Goal: Download file/media

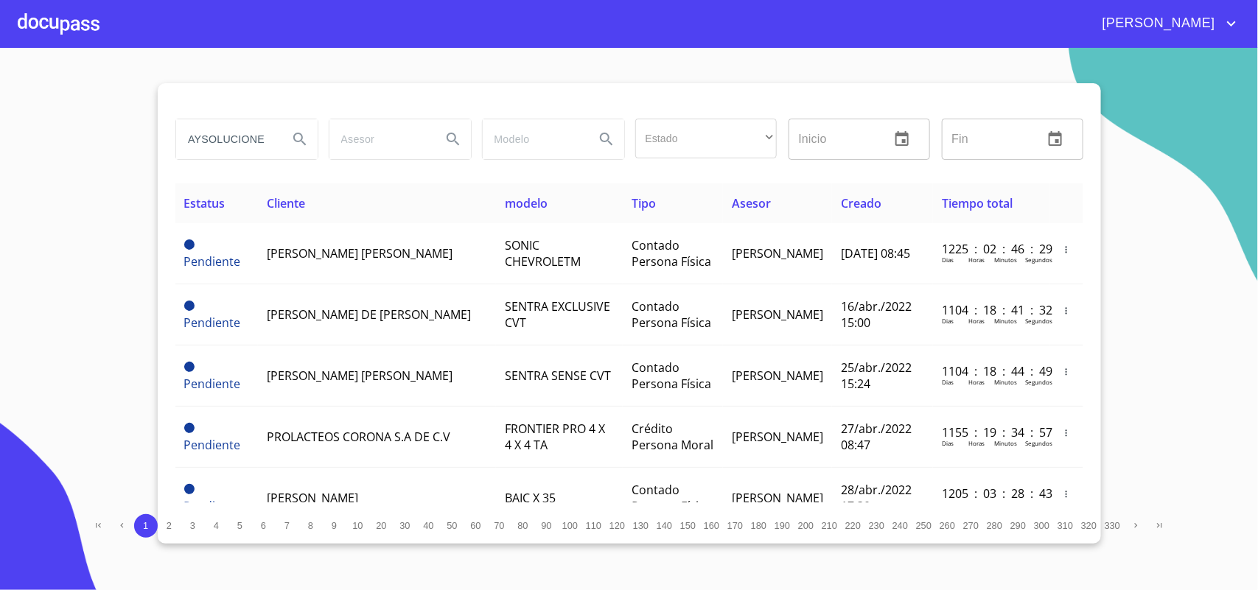
scroll to position [0, 38]
type input "TRIPLAYSOLUCIONES"
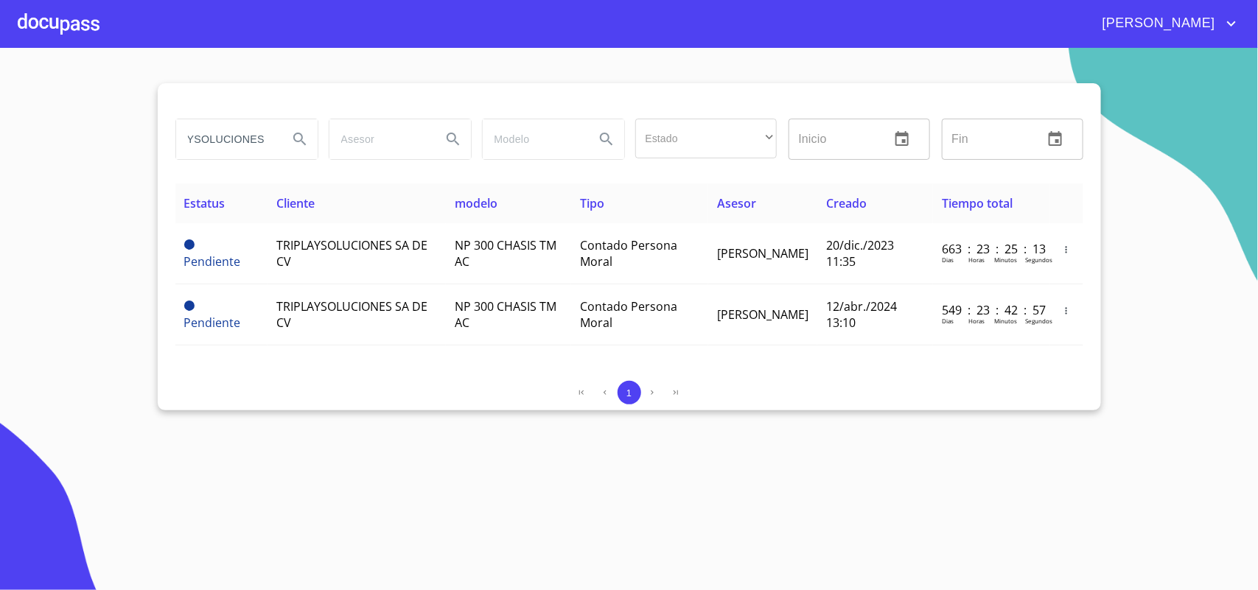
scroll to position [0, 0]
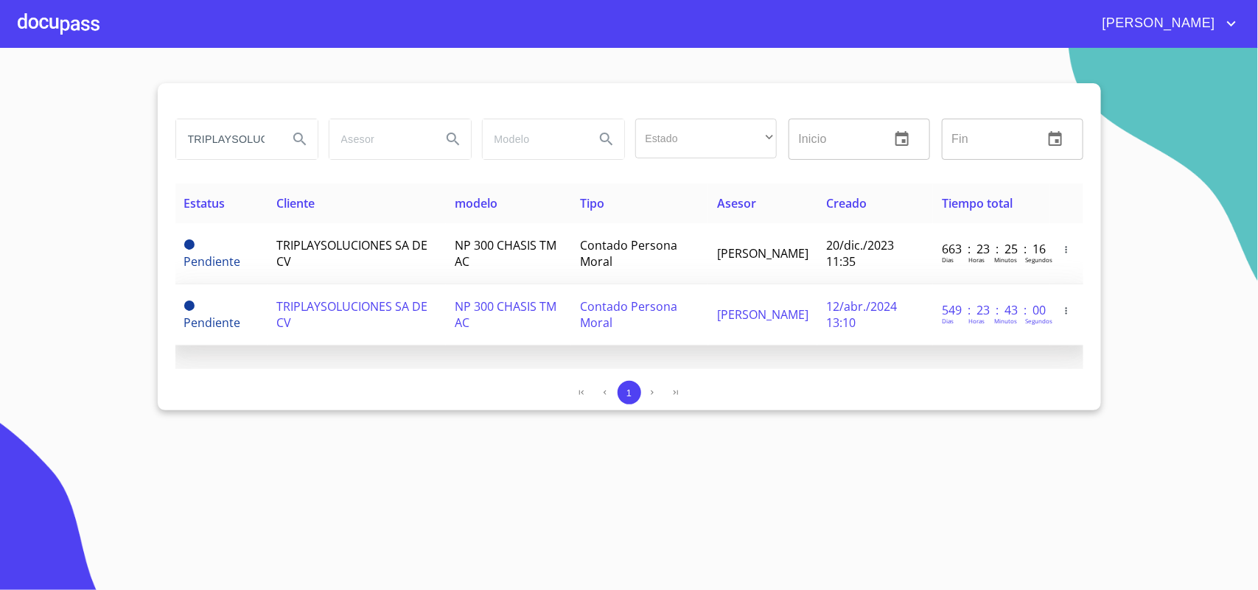
click at [334, 308] on span "TRIPLAYSOLUCIONES SA DE CV" at bounding box center [351, 314] width 151 height 32
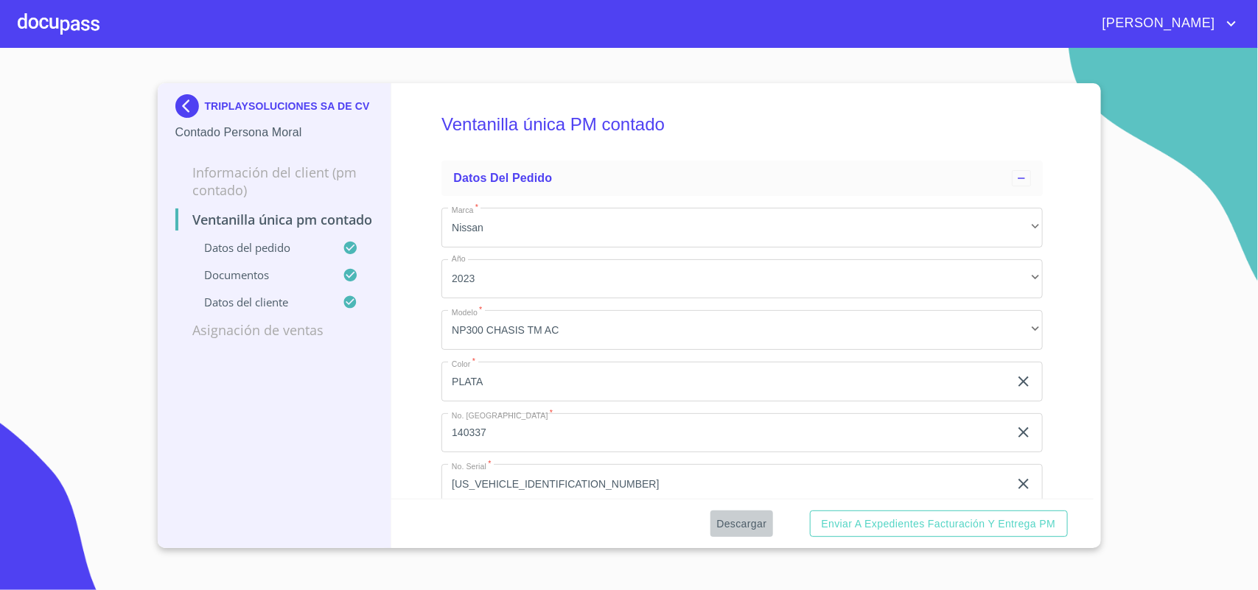
click at [759, 522] on span "Descargar" at bounding box center [741, 524] width 50 height 18
click at [192, 100] on img at bounding box center [189, 106] width 29 height 24
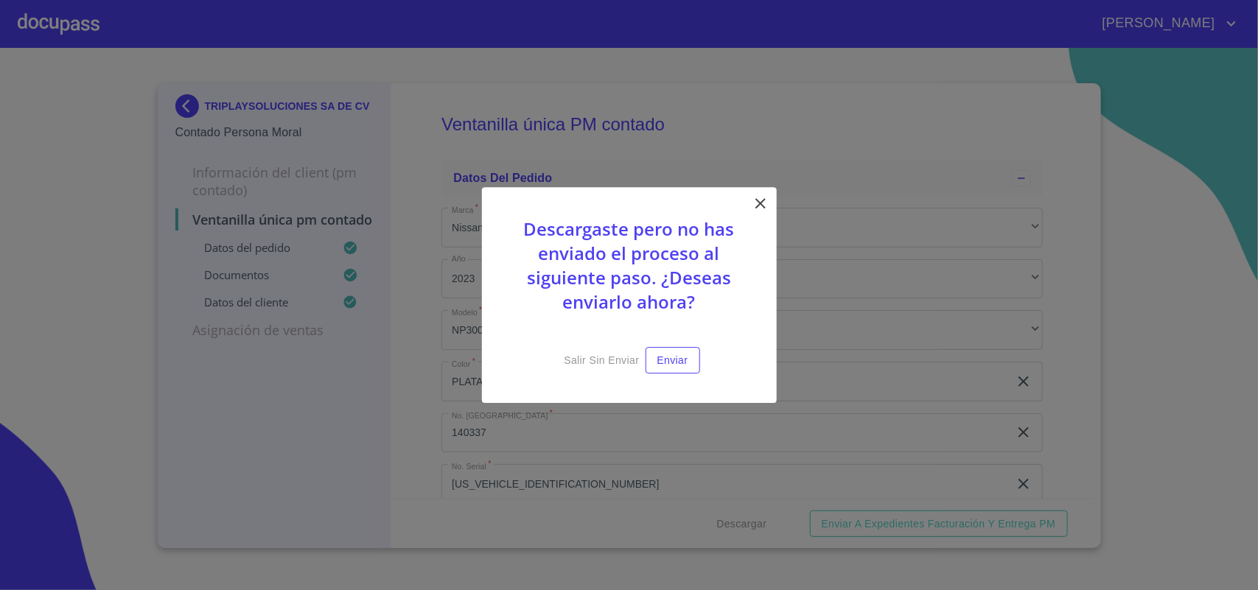
click at [760, 203] on icon at bounding box center [760, 203] width 10 height 10
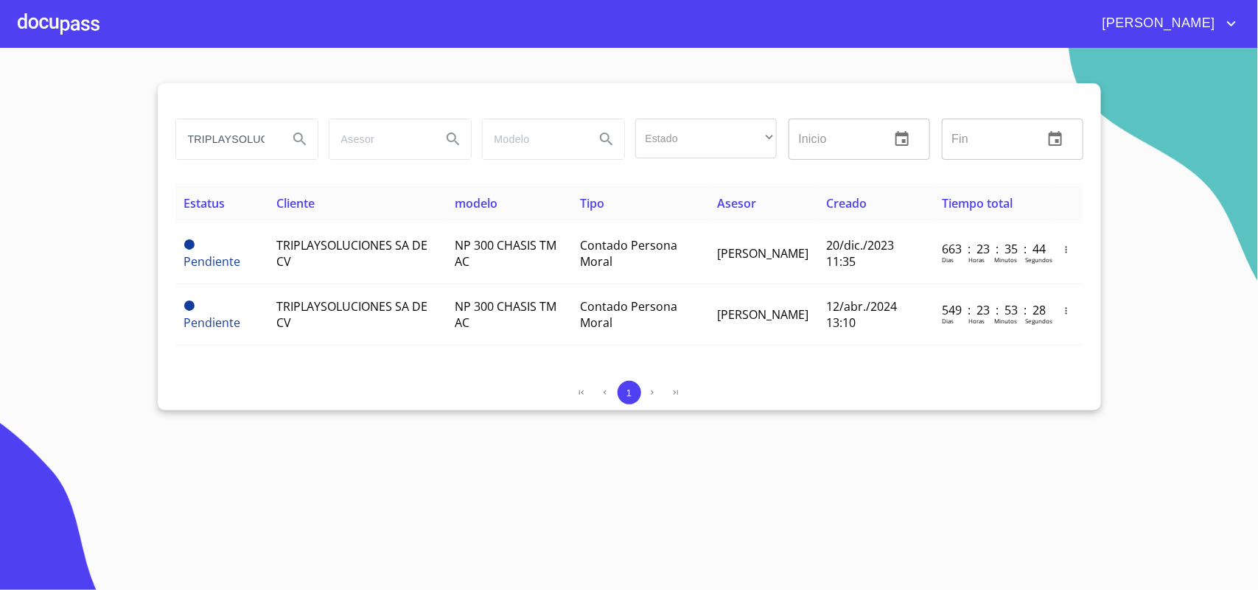
drag, startPoint x: 264, startPoint y: 137, endPoint x: 9, endPoint y: 122, distance: 255.4
click at [9, 122] on section "TRIPLAYSOLUCIONES Estado ​ ​ Inicio ​ Fin ​ Estatus Cliente modelo Tipo Asesor …" at bounding box center [629, 319] width 1258 height 542
type input "CIONES"
drag, startPoint x: 247, startPoint y: 146, endPoint x: 0, endPoint y: 107, distance: 249.9
click at [0, 107] on section "CIONES Estado ​ ​ Inicio ​ Fin ​ Estatus Cliente modelo Tipo Asesor Creado Tiem…" at bounding box center [629, 319] width 1258 height 542
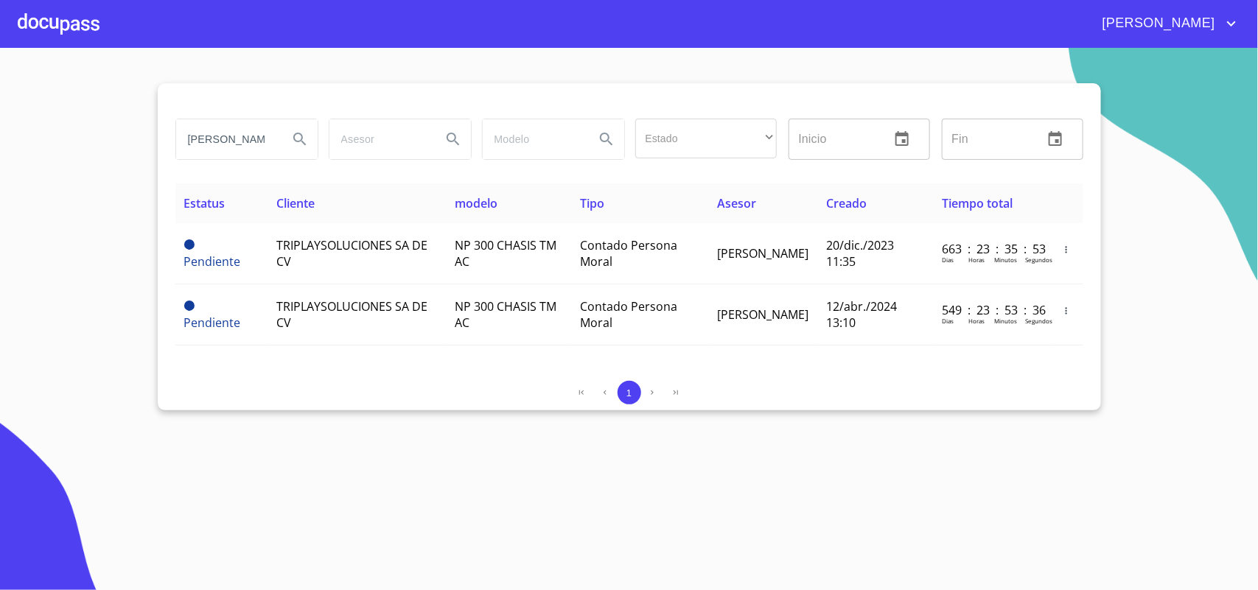
type input "[PERSON_NAME]"
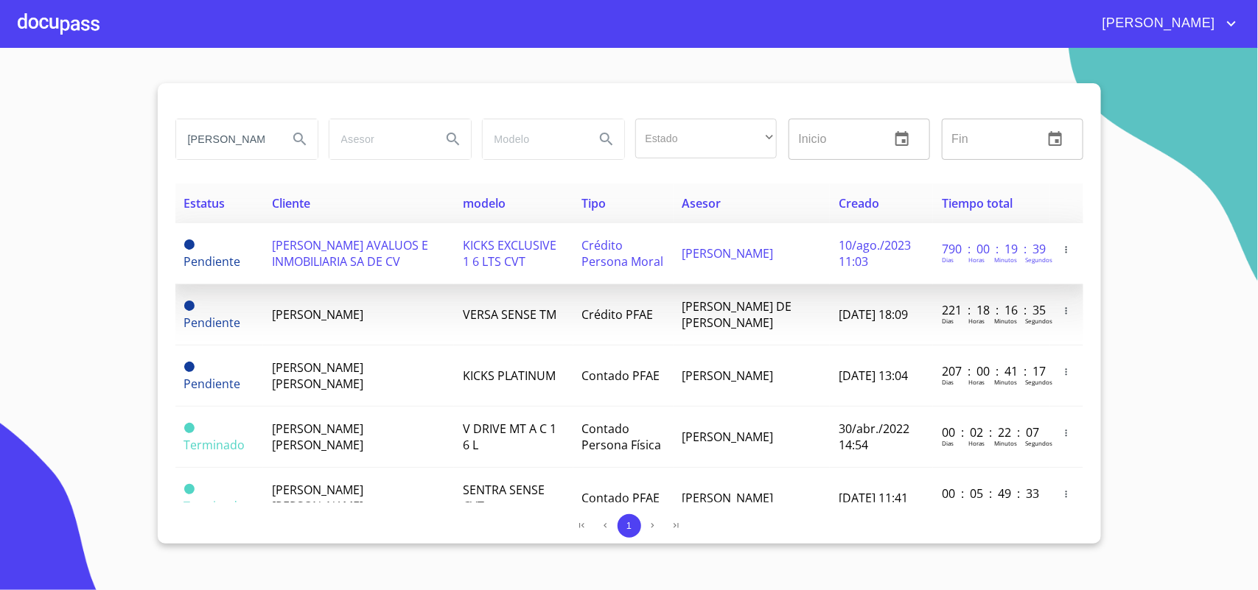
click at [360, 245] on span "[PERSON_NAME] AVALUOS E INMOBILIARIA SA DE CV" at bounding box center [350, 253] width 156 height 32
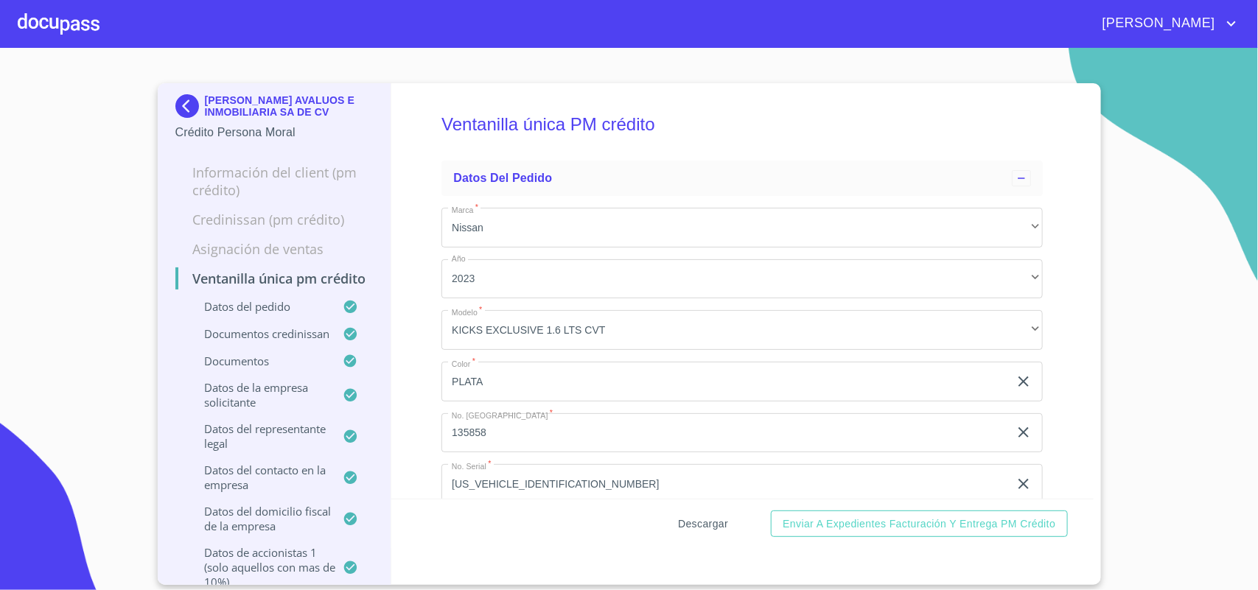
click at [708, 524] on span "Descargar" at bounding box center [703, 524] width 50 height 18
click at [189, 103] on img at bounding box center [189, 106] width 29 height 24
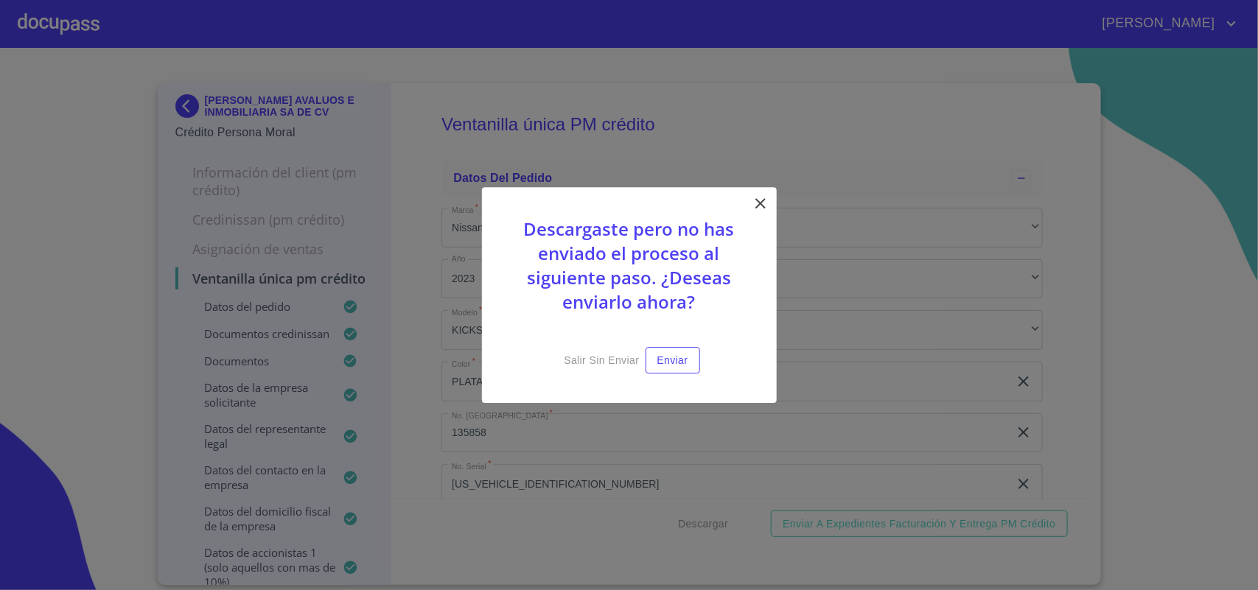
click at [764, 201] on icon at bounding box center [761, 204] width 18 height 18
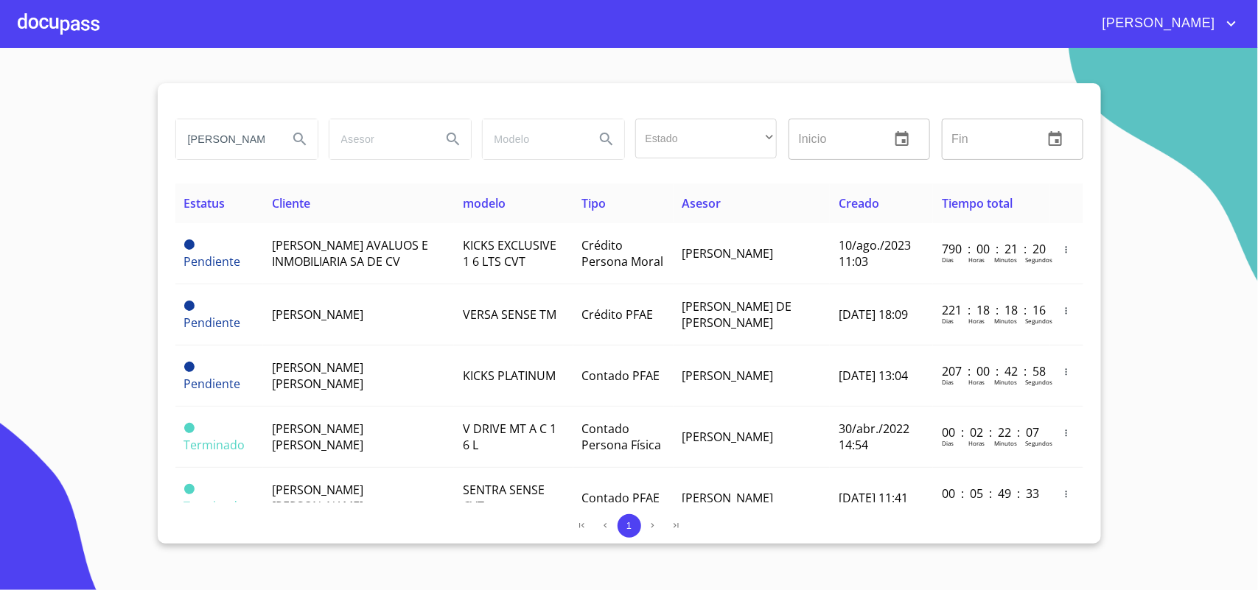
drag, startPoint x: 266, startPoint y: 148, endPoint x: 41, endPoint y: 124, distance: 226.8
click at [41, 124] on section "ALDRETE Estado ​ ​ Inicio ​ Fin ​ Estatus Cliente modelo Tipo Asesor Creado Tie…" at bounding box center [629, 319] width 1258 height 542
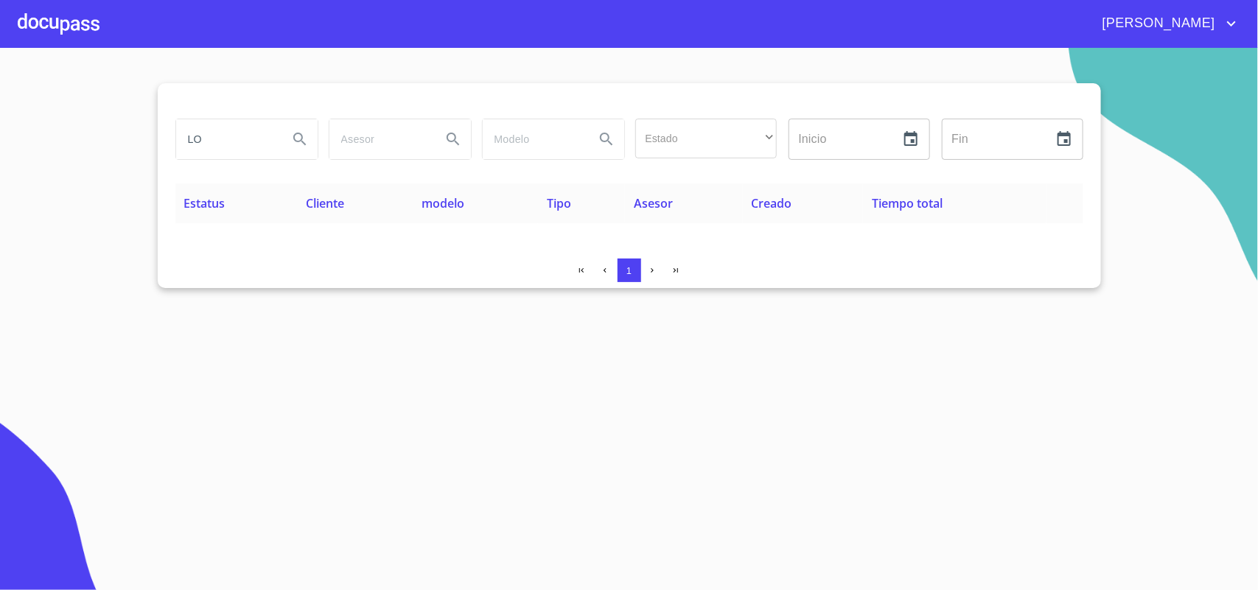
type input "L"
click at [0, 122] on section "CABAÑAS Estado ​ ​ Inicio ​ Fin ​ Estatus Cliente modelo Tipo Asesor Creado Tie…" at bounding box center [629, 319] width 1258 height 542
type input "LOMAS"
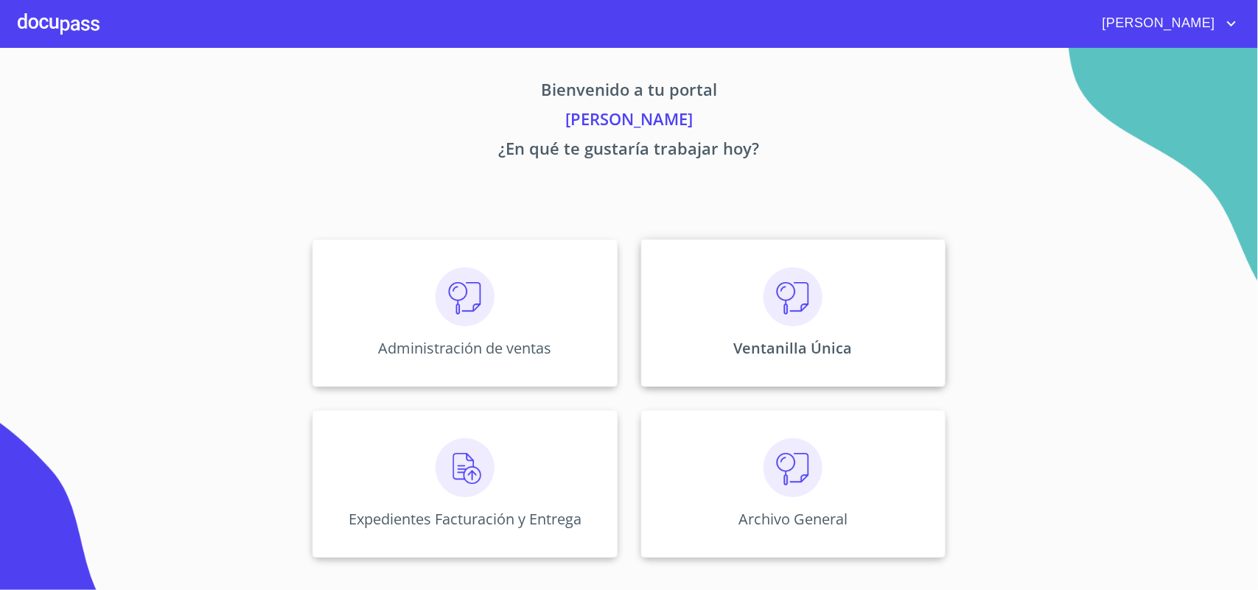
click at [815, 295] on img at bounding box center [792, 296] width 59 height 59
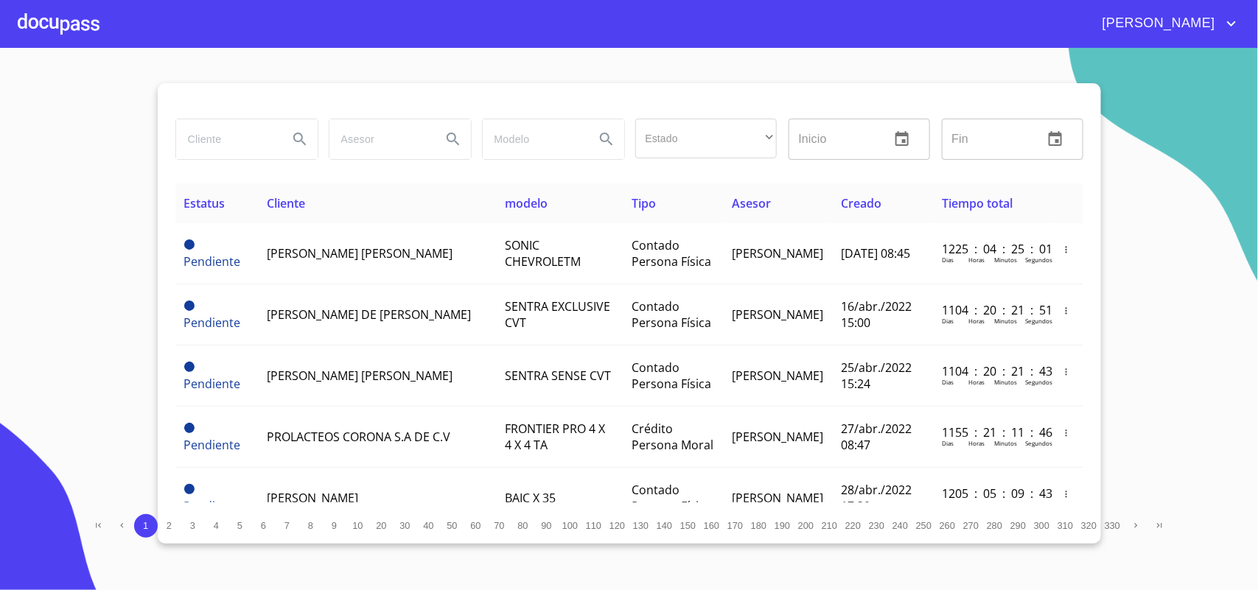
click at [203, 138] on input "search" at bounding box center [226, 139] width 100 height 40
type input "[PERSON_NAME]"
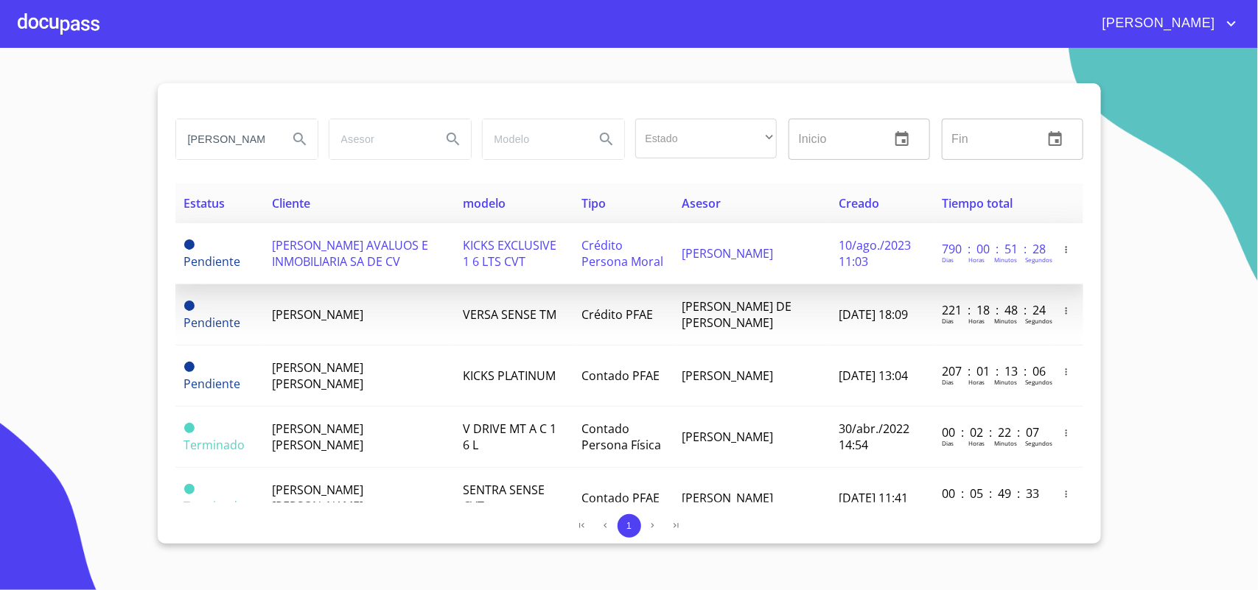
click at [319, 243] on span "[PERSON_NAME] AVALUOS E INMOBILIARIA SA DE CV" at bounding box center [350, 253] width 156 height 32
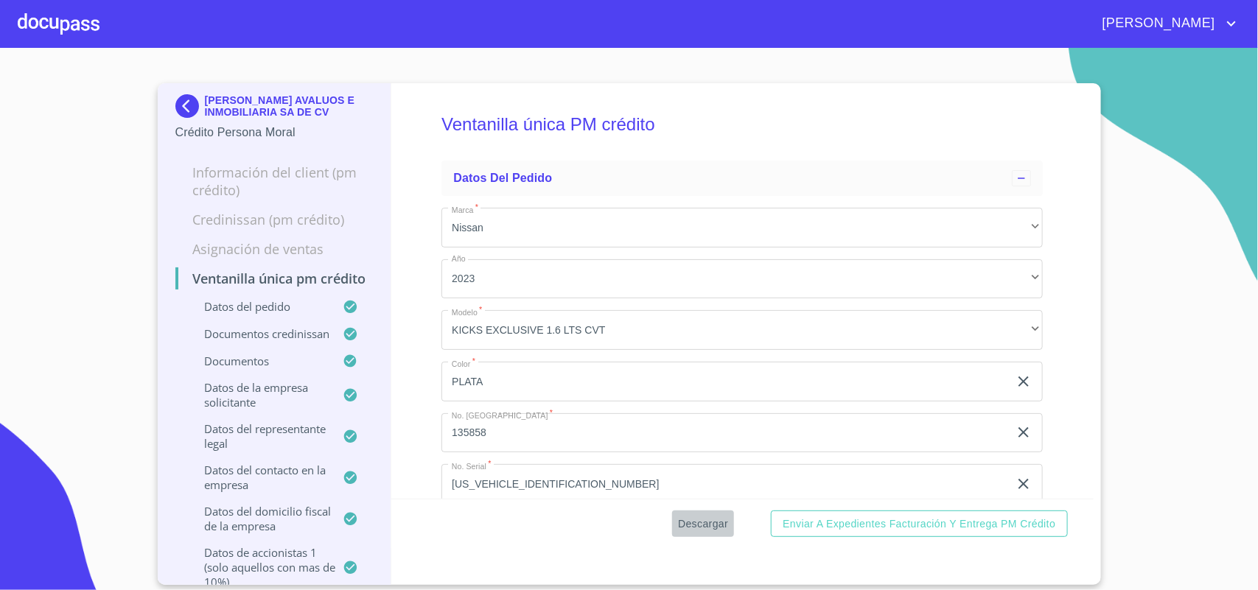
click at [711, 521] on span "Descargar" at bounding box center [703, 524] width 50 height 18
click at [193, 103] on img at bounding box center [189, 106] width 29 height 24
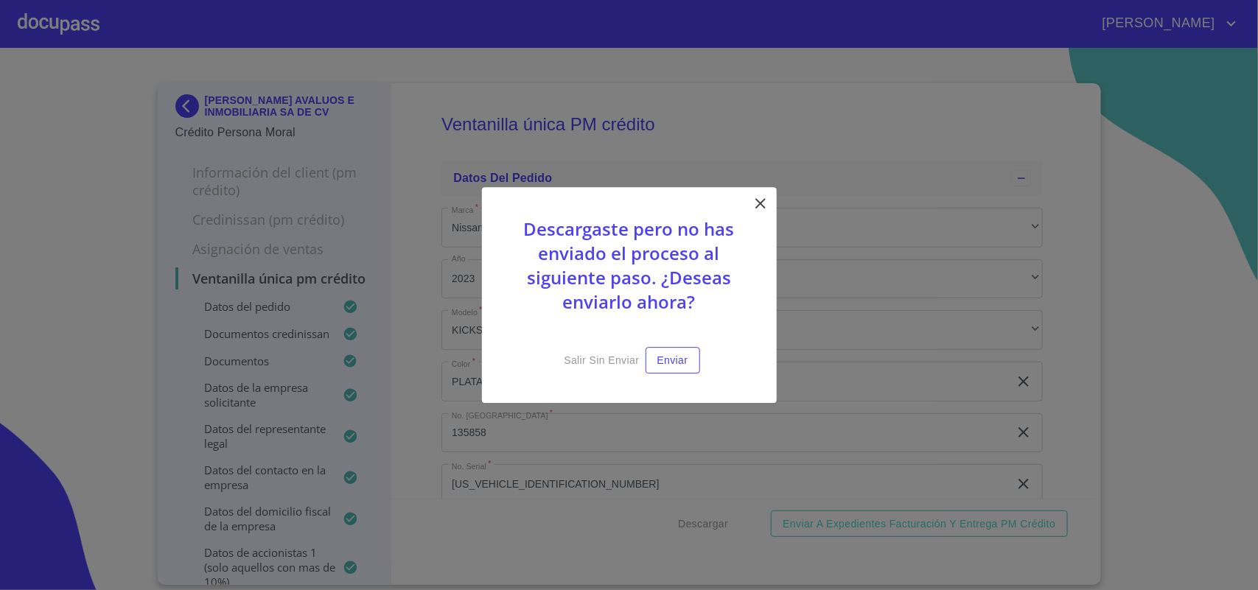
click at [760, 199] on icon at bounding box center [761, 204] width 18 height 18
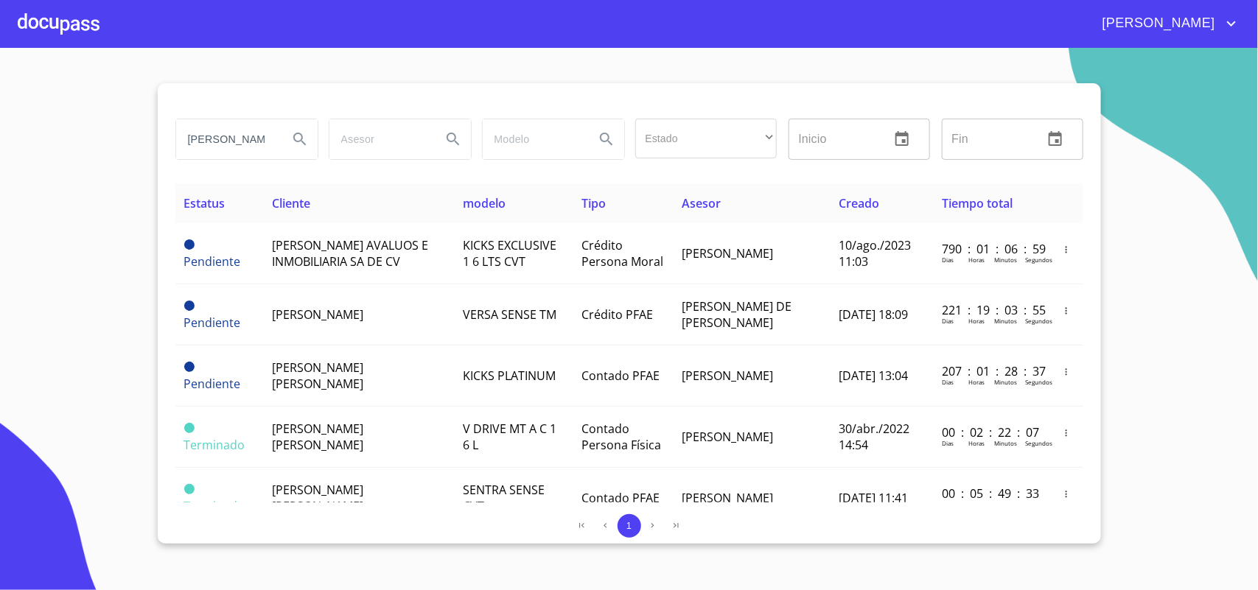
drag, startPoint x: 245, startPoint y: 144, endPoint x: 0, endPoint y: 119, distance: 246.7
click at [0, 119] on section "ALDRETE Estado ​ ​ Inicio ​ Fin ​ Estatus Cliente modelo Tipo Asesor Creado Tie…" at bounding box center [629, 319] width 1258 height 542
type input "MATERIAS PRIMAS"
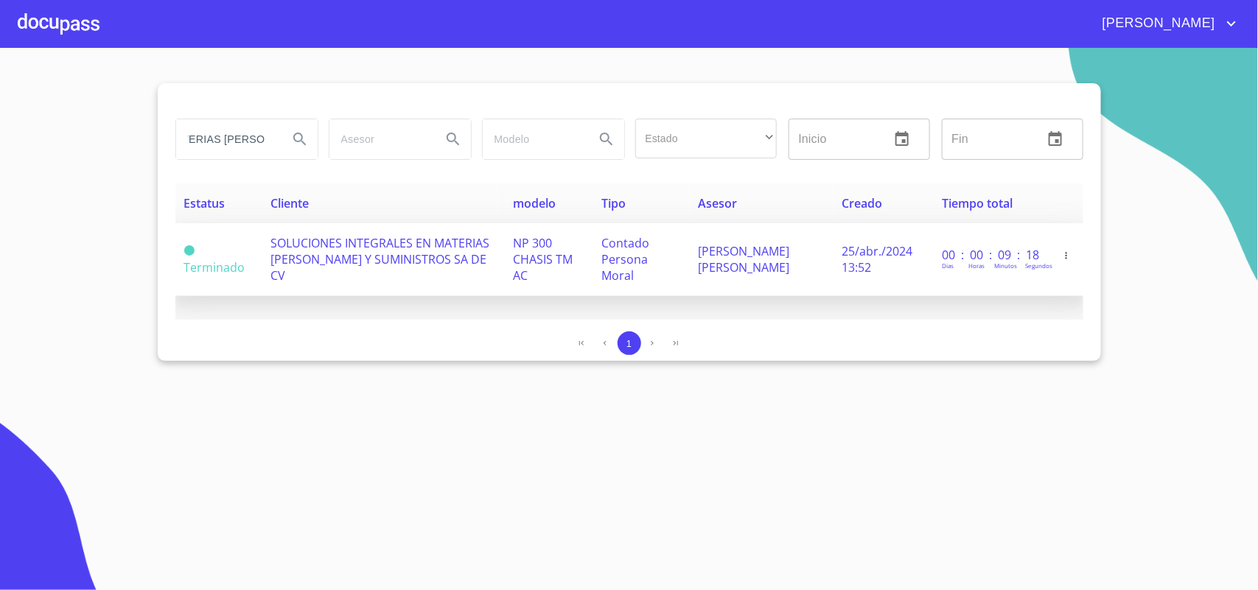
scroll to position [0, 0]
click at [371, 265] on span "SOLUCIONES INTEGRALES EN MATERIAS PRIMAS Y SUMINISTROS SA DE CV" at bounding box center [379, 259] width 219 height 49
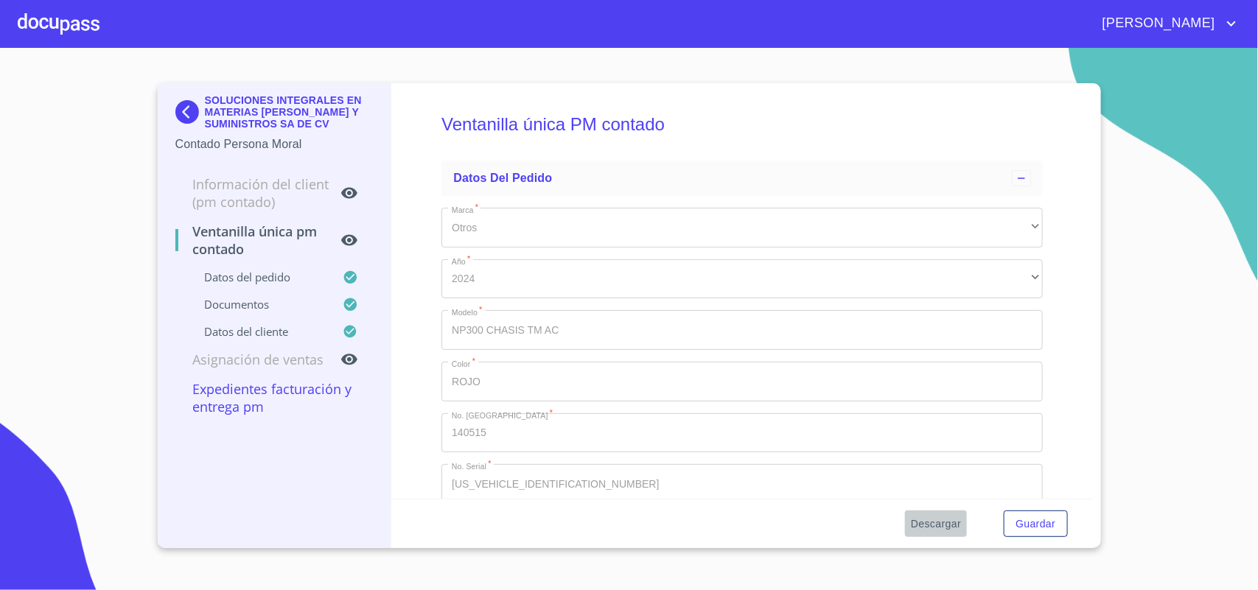
click at [928, 517] on span "Descargar" at bounding box center [936, 524] width 50 height 18
click at [192, 103] on img at bounding box center [189, 112] width 29 height 24
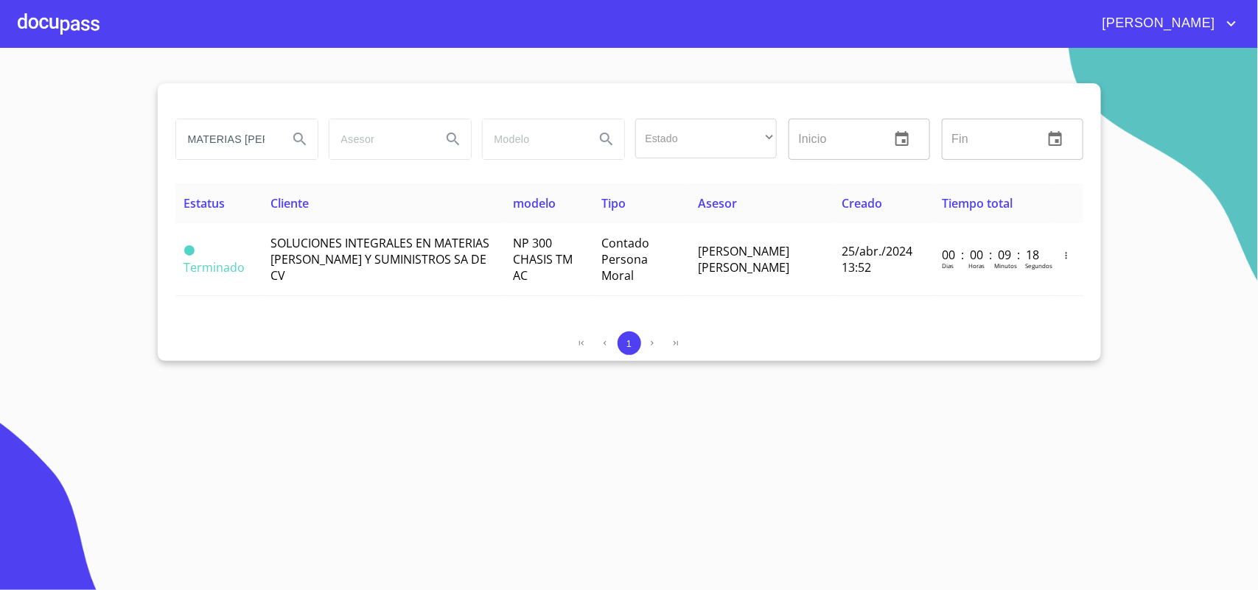
drag, startPoint x: 267, startPoint y: 148, endPoint x: 97, endPoint y: 147, distance: 170.2
click at [97, 147] on section "MATERIAS PRIMAS Estado ​ ​ Inicio ​ Fin ​ Estatus Cliente modelo Tipo Asesor Cr…" at bounding box center [629, 319] width 1258 height 542
type input "MAS"
drag, startPoint x: 211, startPoint y: 136, endPoint x: 0, endPoint y: 92, distance: 215.3
click at [0, 92] on section "MAS Estado ​ ​ Inicio ​ Fin ​ Estatus Cliente modelo Tipo Asesor Creado Tiempo …" at bounding box center [629, 319] width 1258 height 542
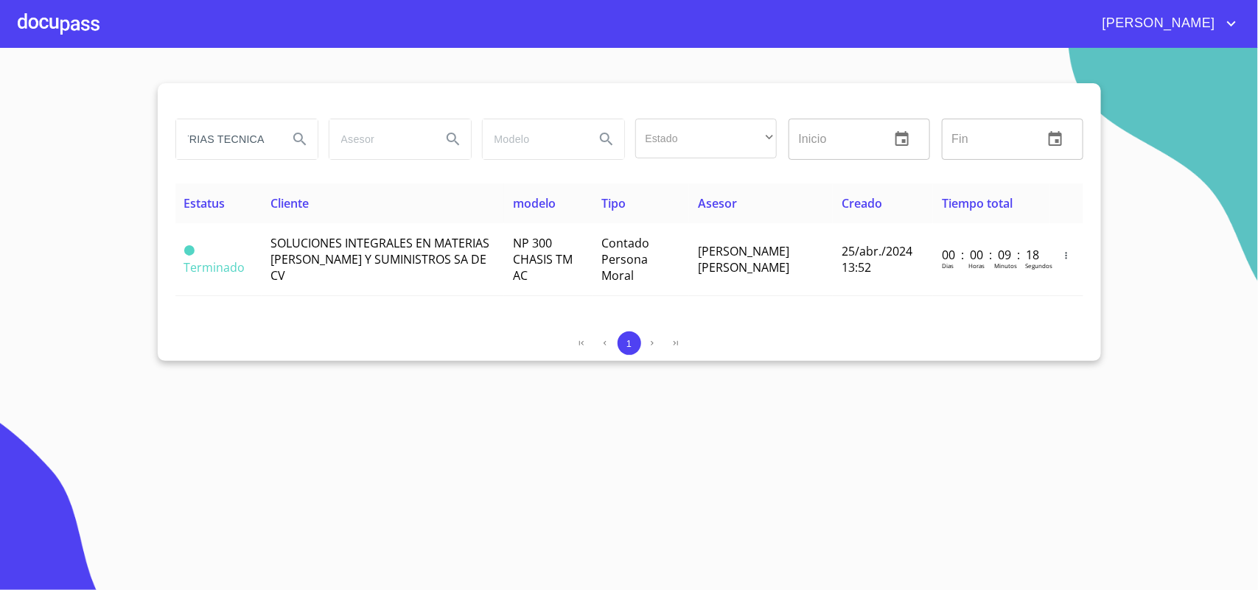
scroll to position [0, 46]
type input "INDUSTRIAS TECNICAS"
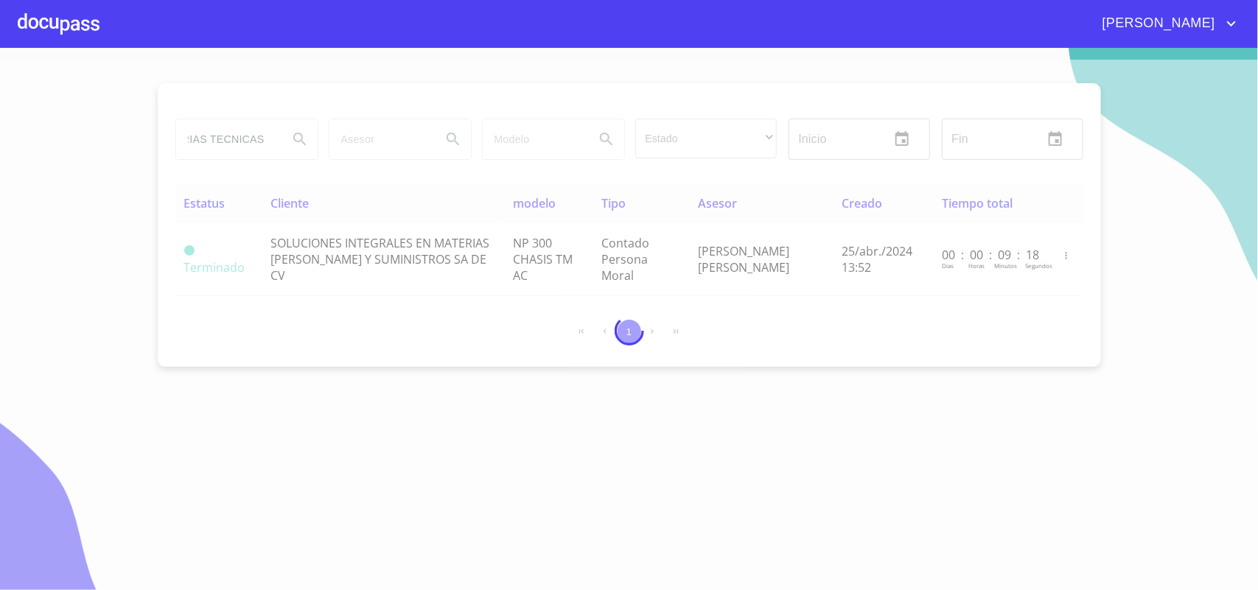
scroll to position [0, 0]
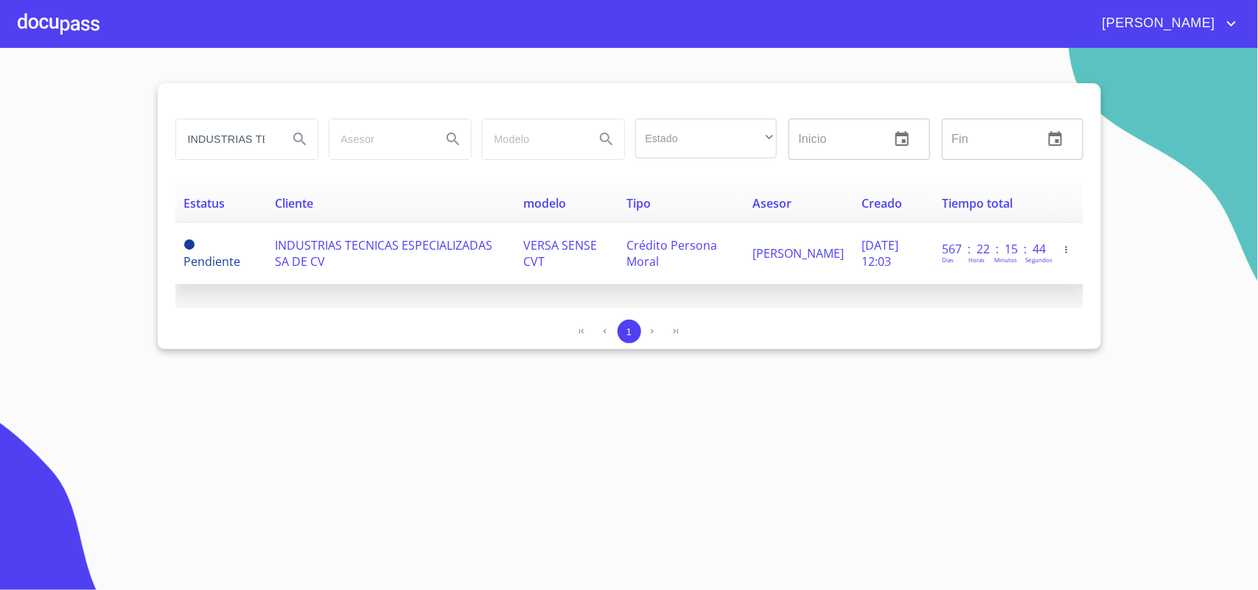
click at [365, 248] on span "INDUSTRIAS TECNICAS ESPECIALIZADAS SA DE CV" at bounding box center [383, 253] width 217 height 32
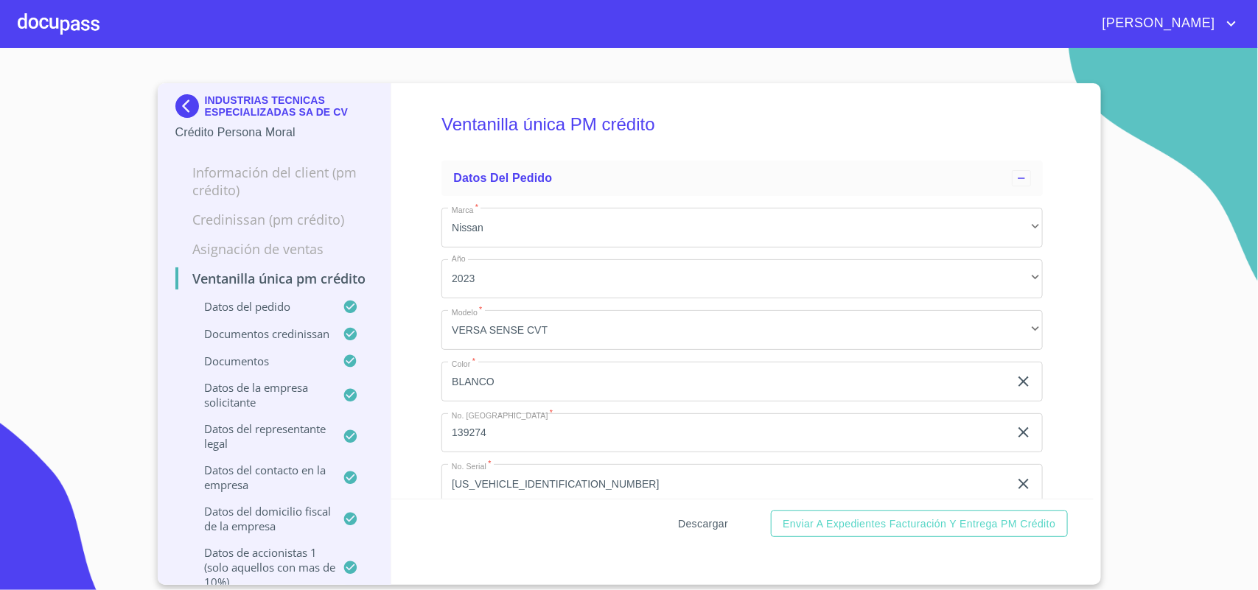
click at [715, 523] on span "Descargar" at bounding box center [703, 524] width 50 height 18
click at [185, 103] on img at bounding box center [189, 106] width 29 height 24
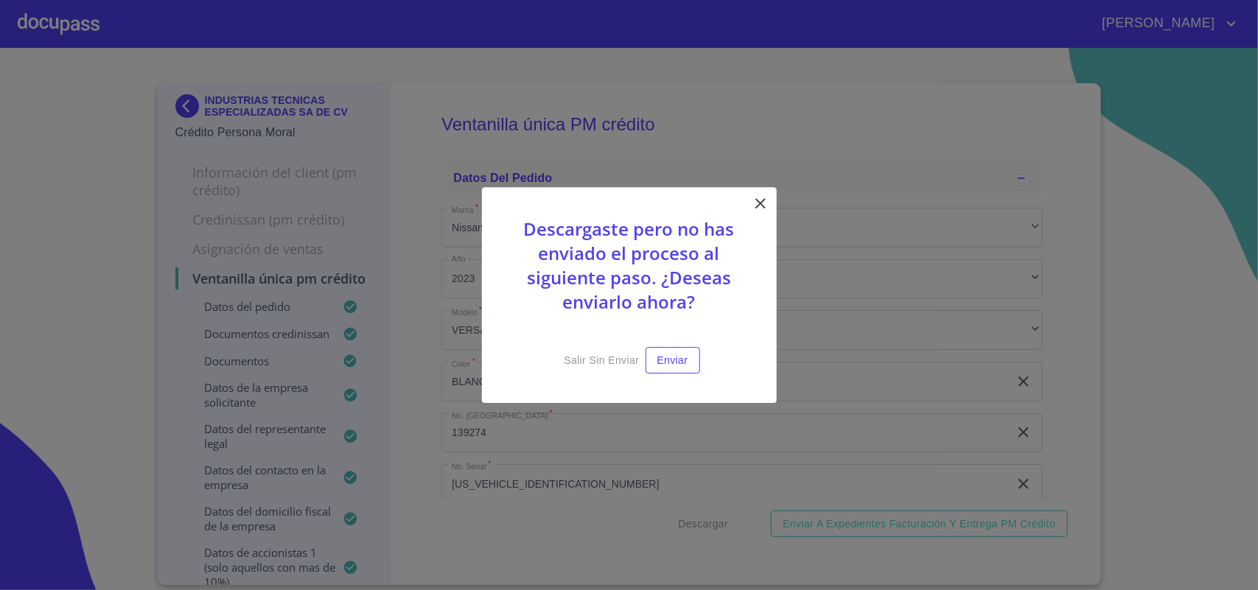
click at [752, 200] on icon at bounding box center [761, 204] width 18 height 18
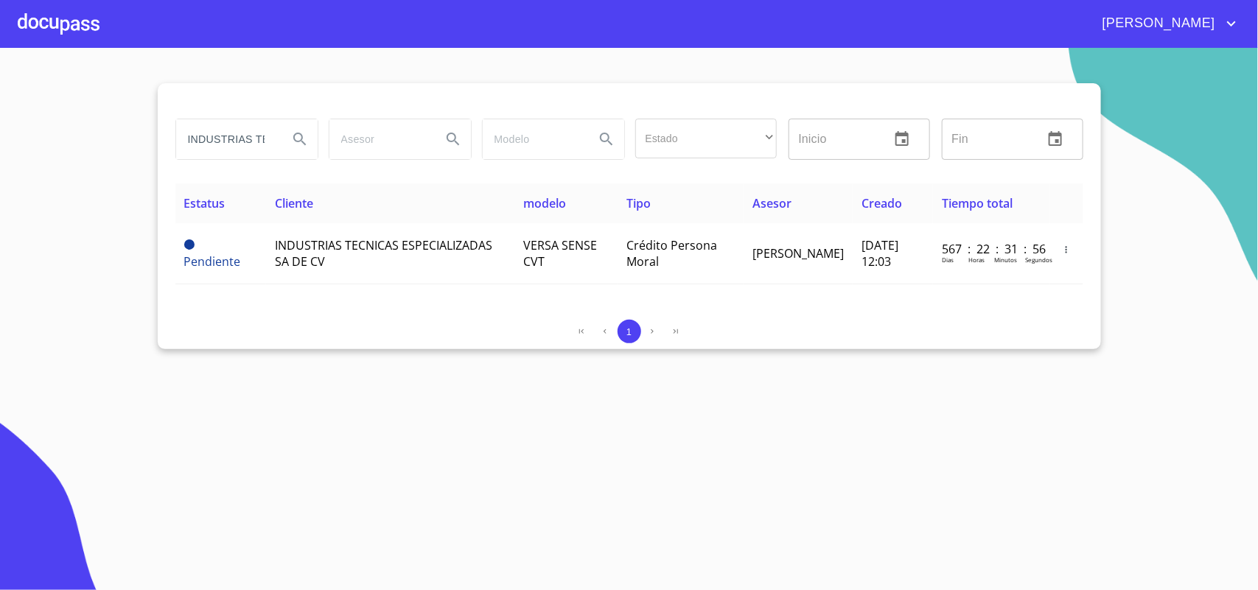
drag, startPoint x: 275, startPoint y: 145, endPoint x: 0, endPoint y: 119, distance: 276.1
click at [0, 119] on section "INDUSTRIAS TECNICAS Estado ​ ​ Inicio ​ Fin ​ Estatus Cliente modelo Tipo Aseso…" at bounding box center [629, 319] width 1258 height 542
type input "NICAS"
drag, startPoint x: 248, startPoint y: 142, endPoint x: 0, endPoint y: 131, distance: 248.6
click at [0, 131] on section "NICAS Estado ​ ​ Inicio ​ Fin ​ Estatus Cliente modelo Tipo Asesor Creado Tiemp…" at bounding box center [629, 319] width 1258 height 542
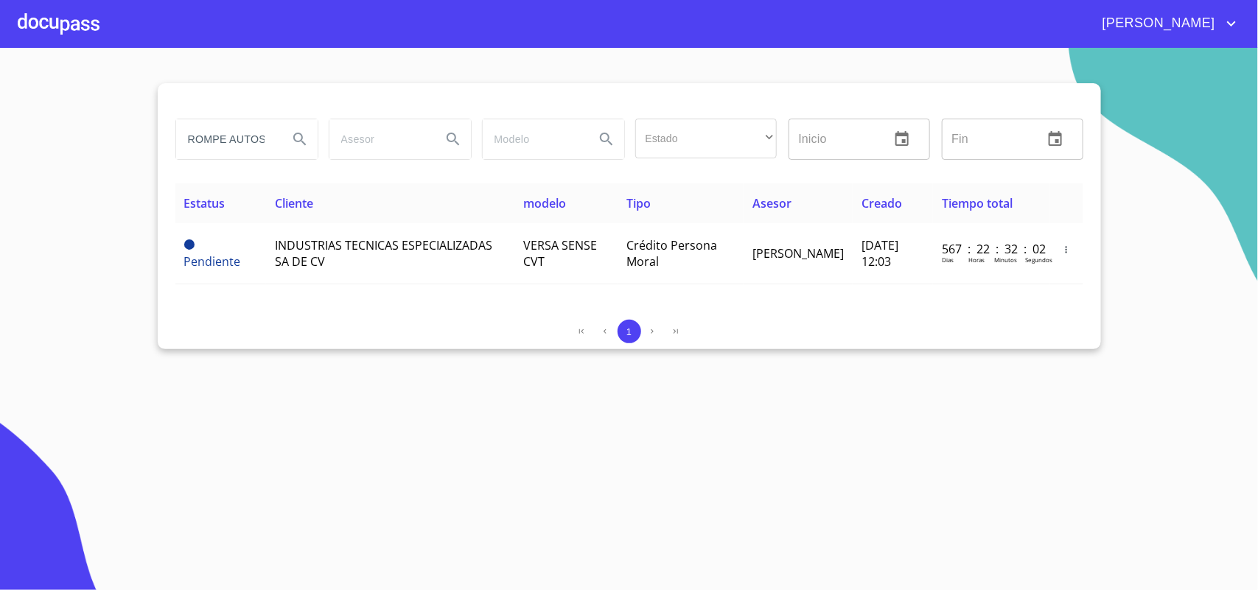
scroll to position [0, 1]
type input "ROMPE AUTOS"
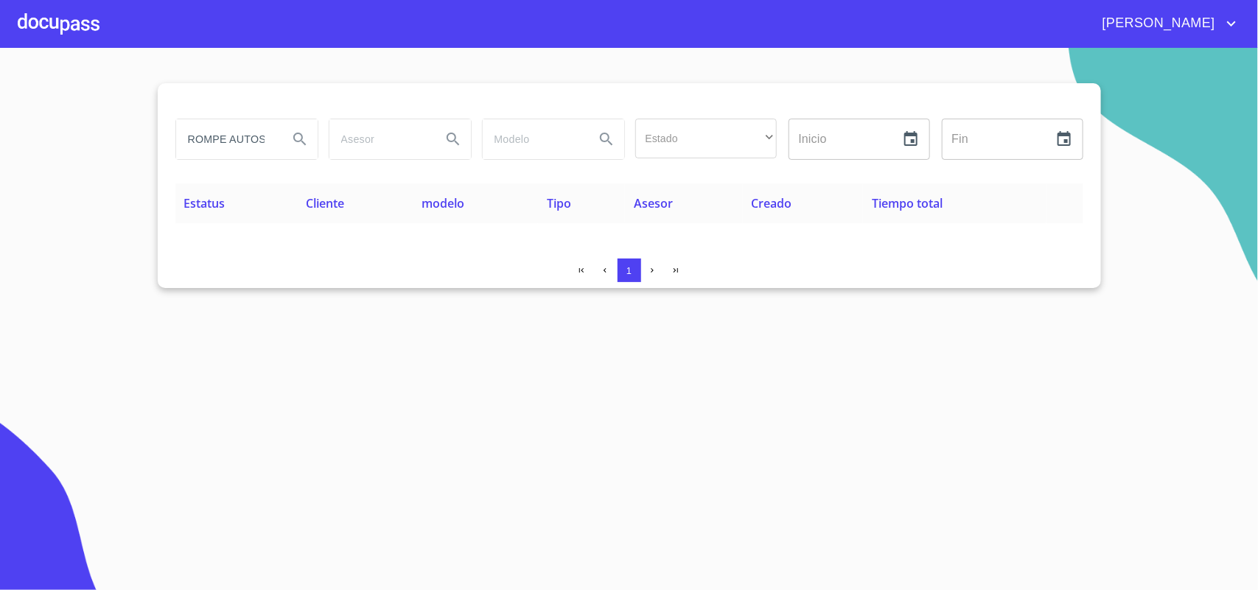
scroll to position [0, 0]
drag, startPoint x: 266, startPoint y: 139, endPoint x: 0, endPoint y: 108, distance: 267.7
click at [0, 108] on section "ROMPE AUTOS Estado ​ ​ Inicio ​ Fin ​ Estatus Cliente modelo Tipo Asesor Creado…" at bounding box center [629, 319] width 1258 height 542
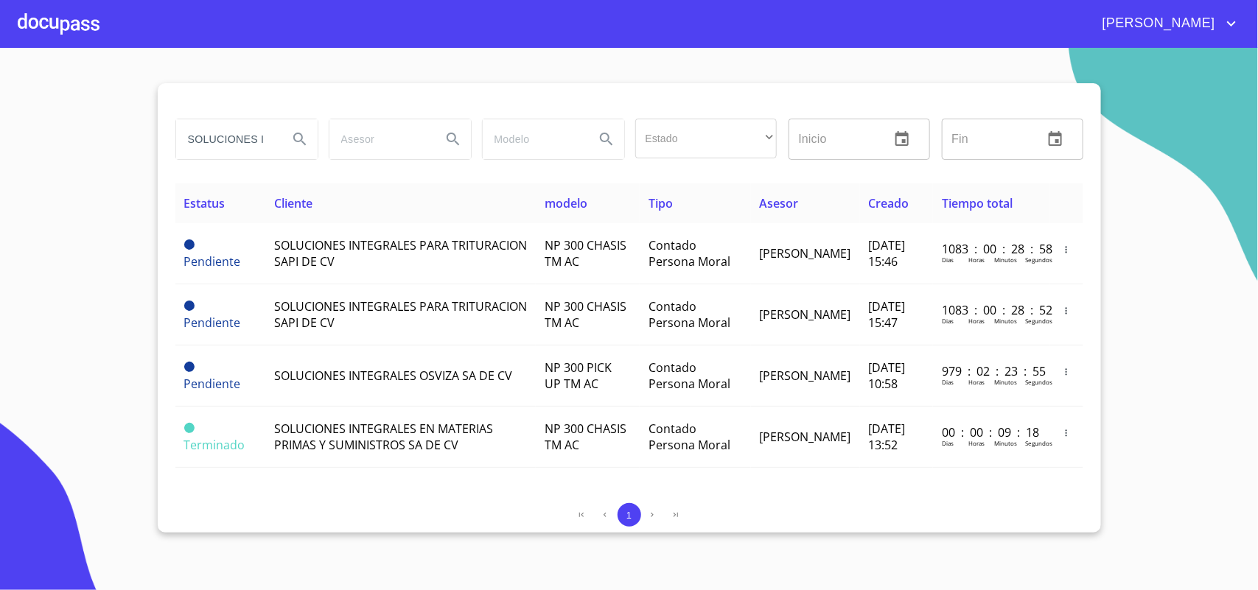
drag, startPoint x: 259, startPoint y: 138, endPoint x: 11, endPoint y: 127, distance: 247.8
click at [11, 127] on section "SOLUCIONES INTEGRALES Estado ​ ​ Inicio ​ Fin ​ Estatus Cliente modelo Tipo Ase…" at bounding box center [629, 319] width 1258 height 542
click at [8, 119] on section "INTEGRALES Estado ​ ​ Inicio ​ Fin ​ Estatus Cliente modelo Tipo Asesor Creado …" at bounding box center [629, 319] width 1258 height 542
drag, startPoint x: 222, startPoint y: 147, endPoint x: 0, endPoint y: 103, distance: 226.2
click at [0, 111] on section "ES Estado ​ ​ Inicio ​ Fin ​ Estatus Cliente modelo Tipo Asesor Creado Tiempo t…" at bounding box center [629, 319] width 1258 height 542
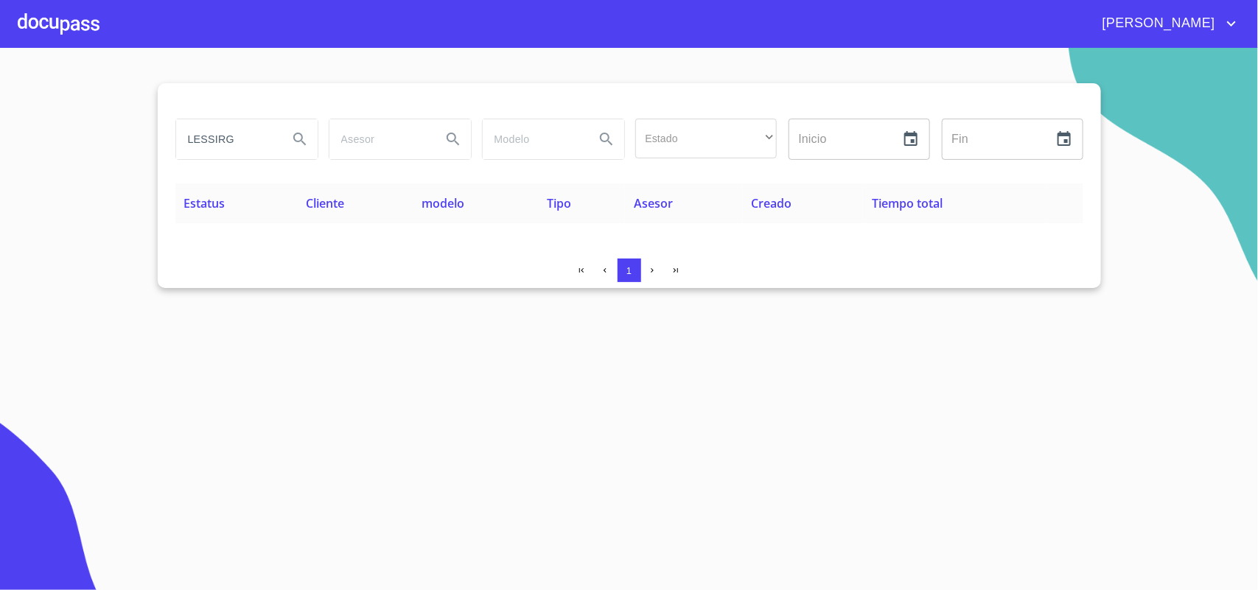
drag, startPoint x: 259, startPoint y: 144, endPoint x: 0, endPoint y: 108, distance: 261.2
click at [0, 108] on section "LESSIRG Estado ​ ​ Inicio ​ Fin ​ Estatus Cliente modelo Tipo Asesor Creado Tie…" at bounding box center [629, 319] width 1258 height 542
drag, startPoint x: 276, startPoint y: 134, endPoint x: 19, endPoint y: 150, distance: 257.6
click at [28, 150] on section "ESPECIAS UNIVERSALES Estado ​ ​ Inicio ​ Fin ​ Estatus Cliente modelo Tipo Ases…" at bounding box center [629, 319] width 1258 height 542
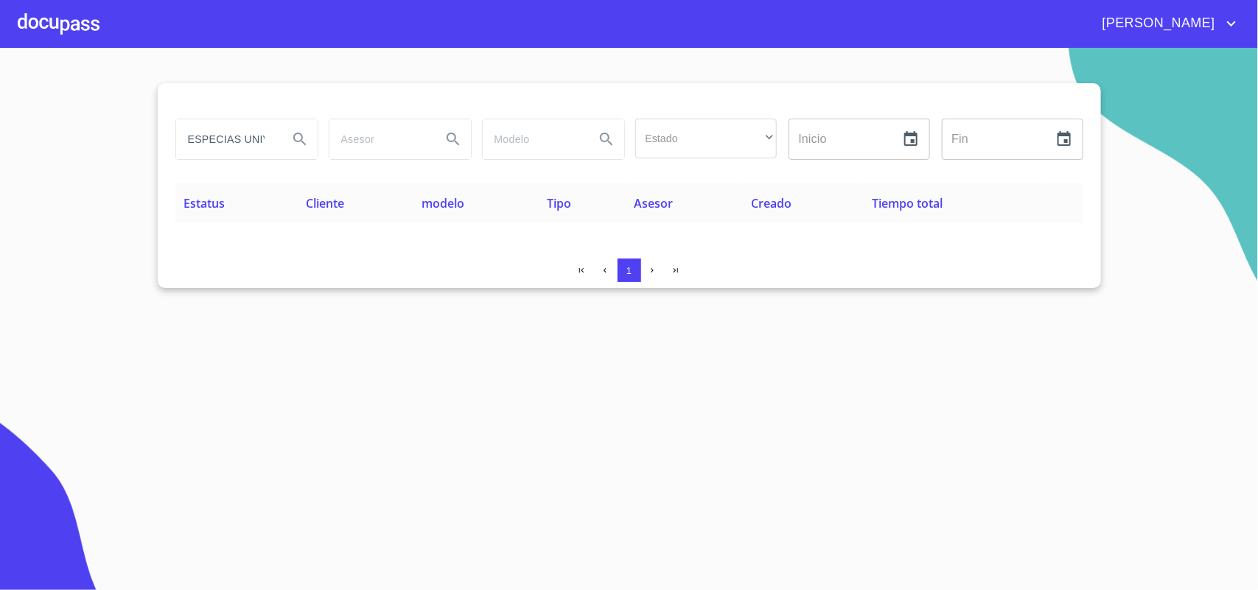
scroll to position [0, 0]
type input "S"
type input "MAROA"
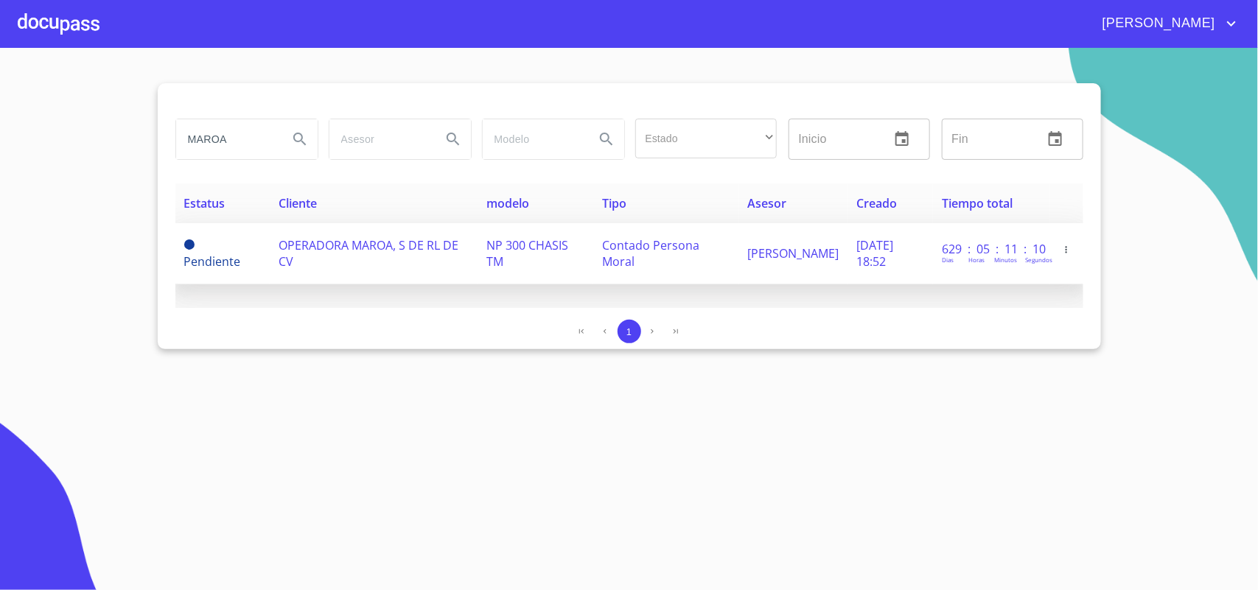
click at [315, 244] on span "OPERADORA MAROA, S DE RL DE CV" at bounding box center [369, 253] width 180 height 32
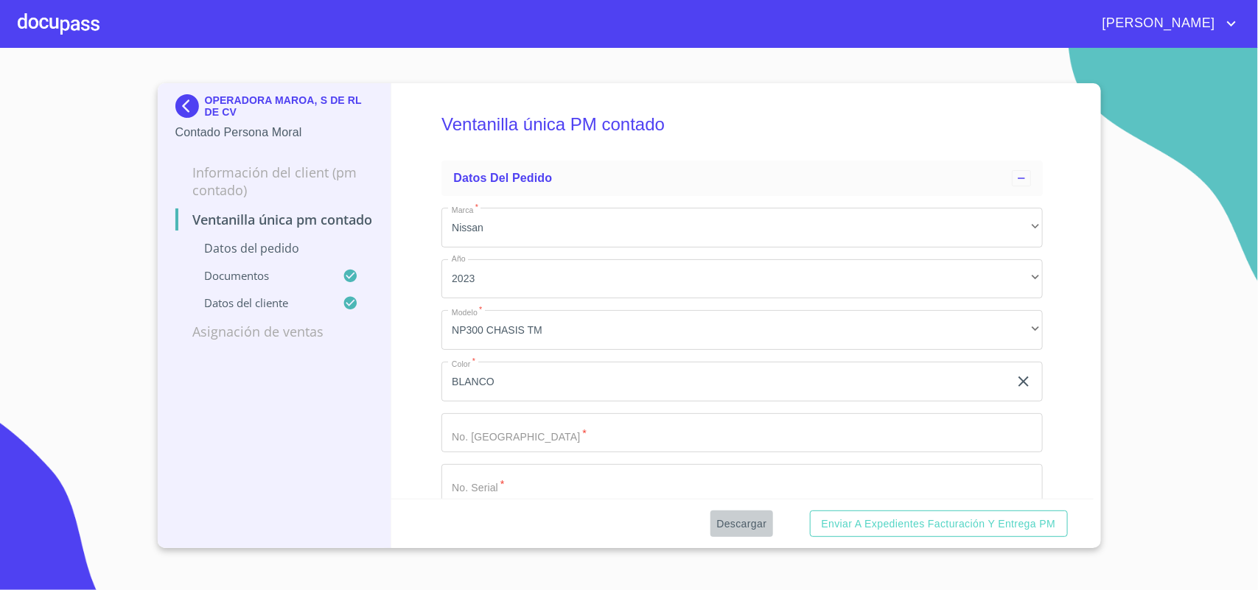
click at [744, 524] on span "Descargar" at bounding box center [741, 524] width 50 height 18
click at [185, 100] on img at bounding box center [189, 106] width 29 height 24
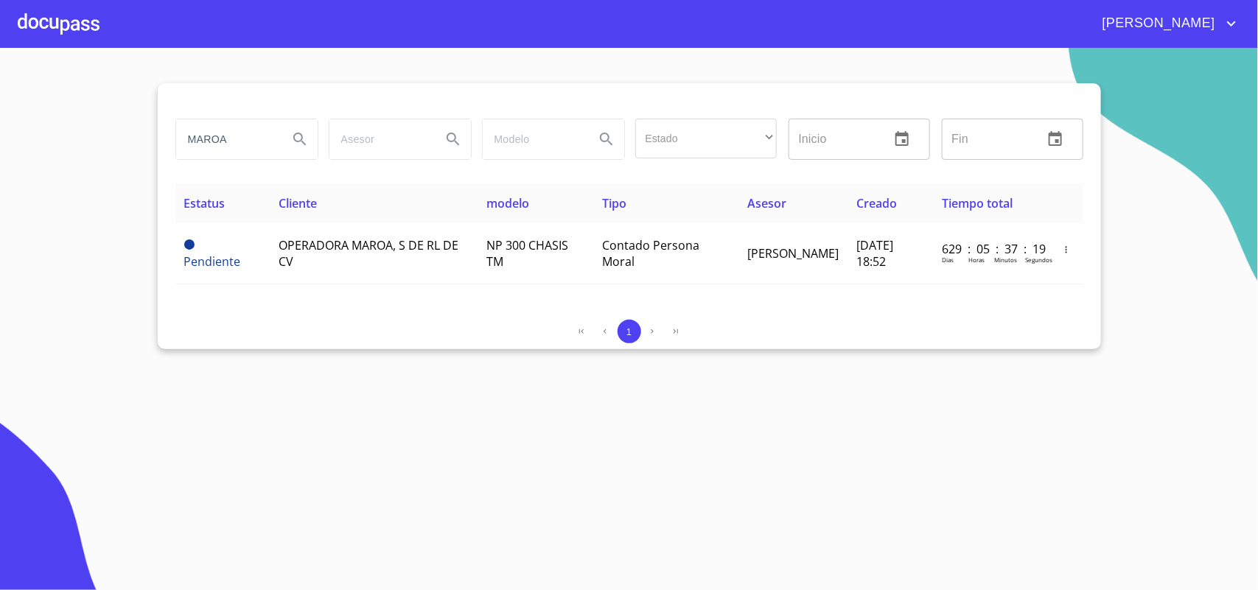
drag, startPoint x: 243, startPoint y: 134, endPoint x: 0, endPoint y: 131, distance: 243.2
click at [0, 131] on section "MAROA Estado ​ ​ Inicio ​ Fin ​ Estatus Cliente modelo Tipo Asesor Creado Tiemp…" at bounding box center [629, 319] width 1258 height 542
type input "BARLO SERVICIOS"
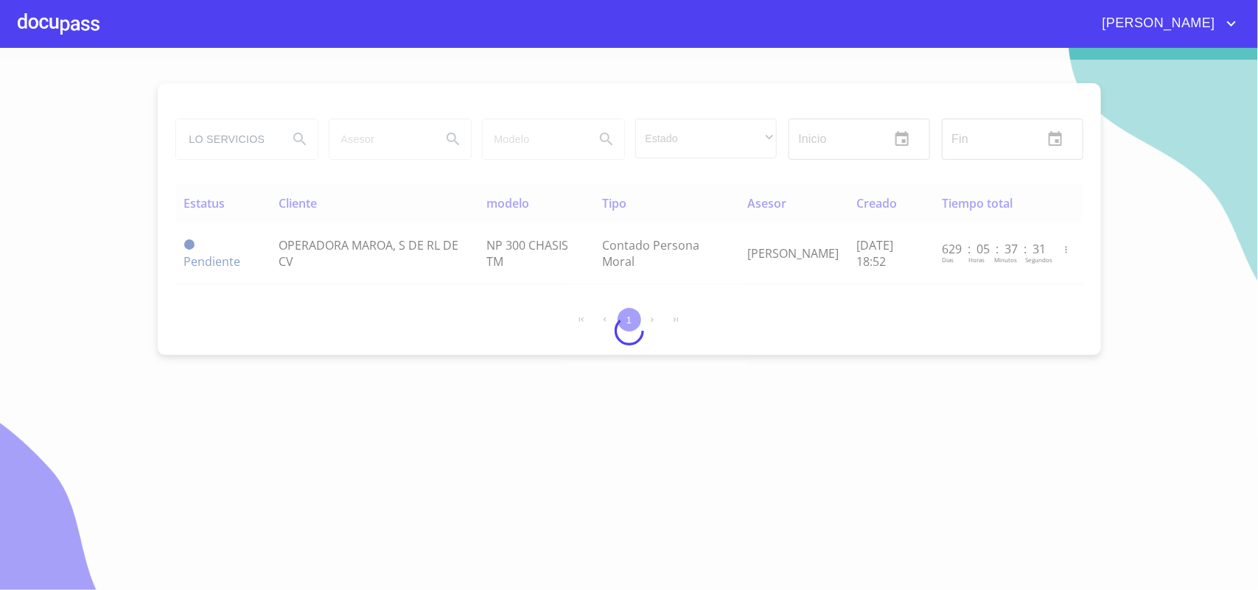
scroll to position [0, 0]
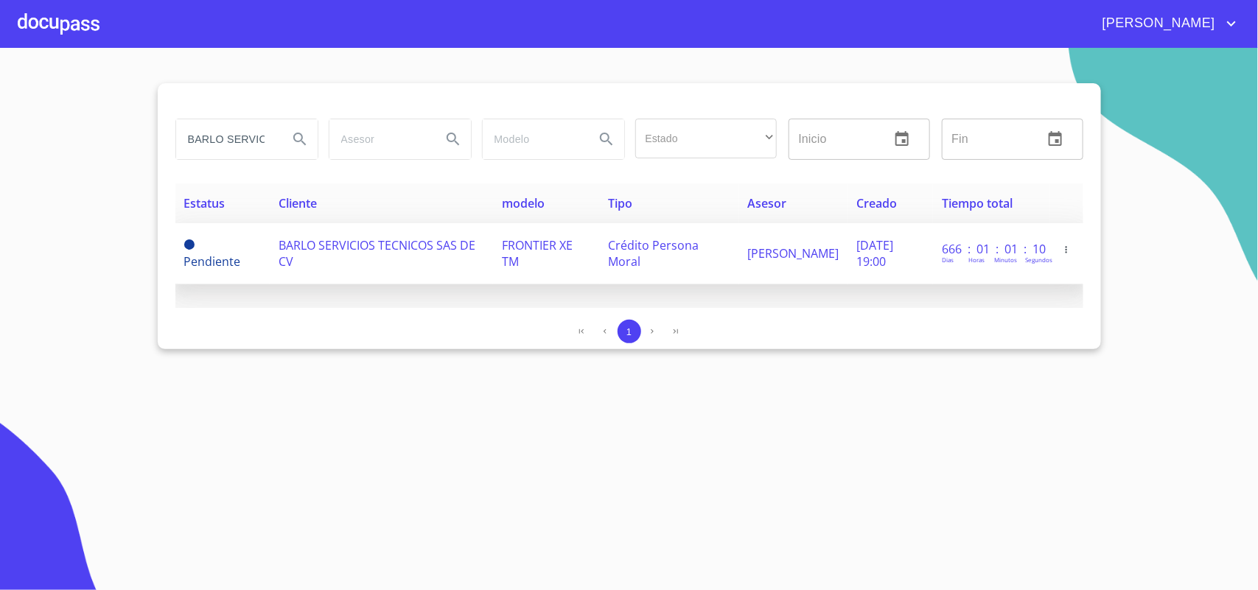
click at [351, 242] on span "BARLO SERVICIOS TECNICOS SAS DE CV" at bounding box center [377, 253] width 197 height 32
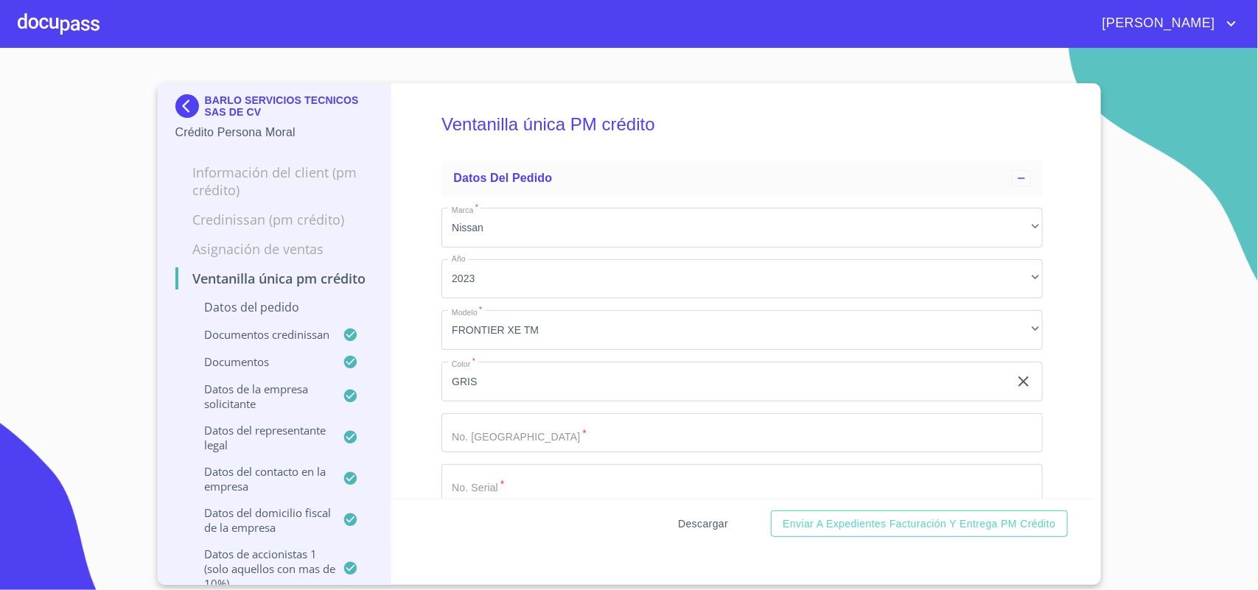
click at [717, 524] on span "Descargar" at bounding box center [703, 524] width 50 height 18
click at [186, 103] on img at bounding box center [189, 106] width 29 height 24
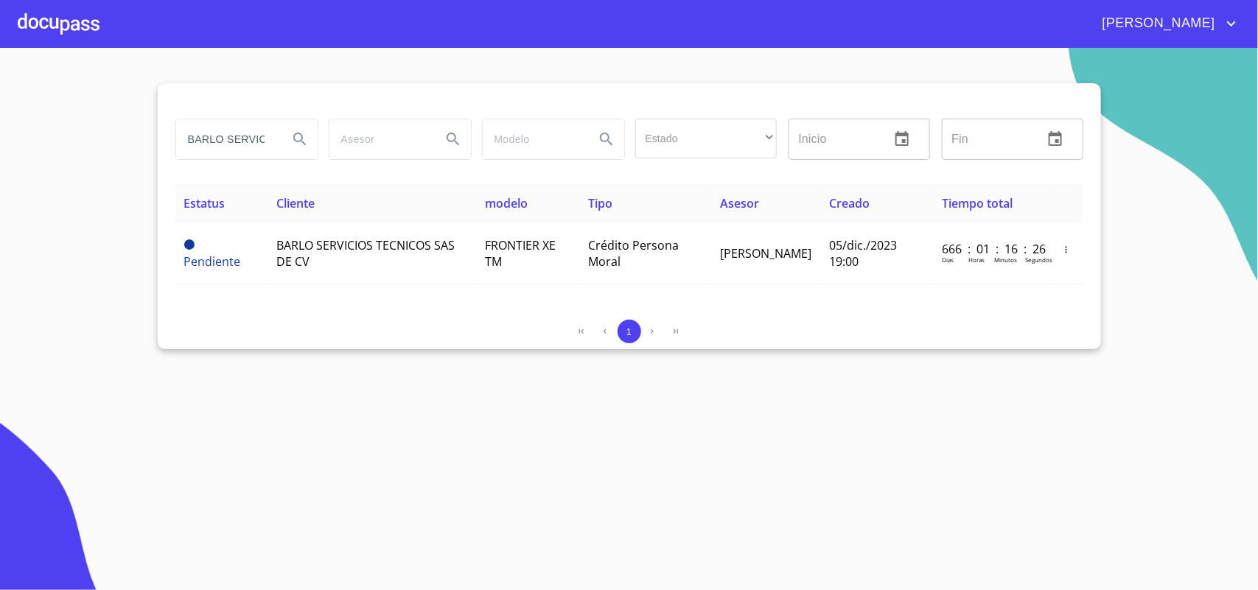
drag, startPoint x: 237, startPoint y: 136, endPoint x: 0, endPoint y: 124, distance: 237.6
click at [0, 124] on section "BARLO SERVICIOS Estado ​ ​ Inicio ​ Fin ​ Estatus Cliente modelo Tipo Asesor Cr…" at bounding box center [629, 319] width 1258 height 542
drag, startPoint x: 271, startPoint y: 139, endPoint x: 0, endPoint y: 96, distance: 274.5
click at [0, 98] on section "IOS Estado ​ ​ Inicio ​ Fin ​ Estatus Cliente modelo Tipo Asesor Creado Tiempo …" at bounding box center [629, 319] width 1258 height 542
type input "MEJALSIN"
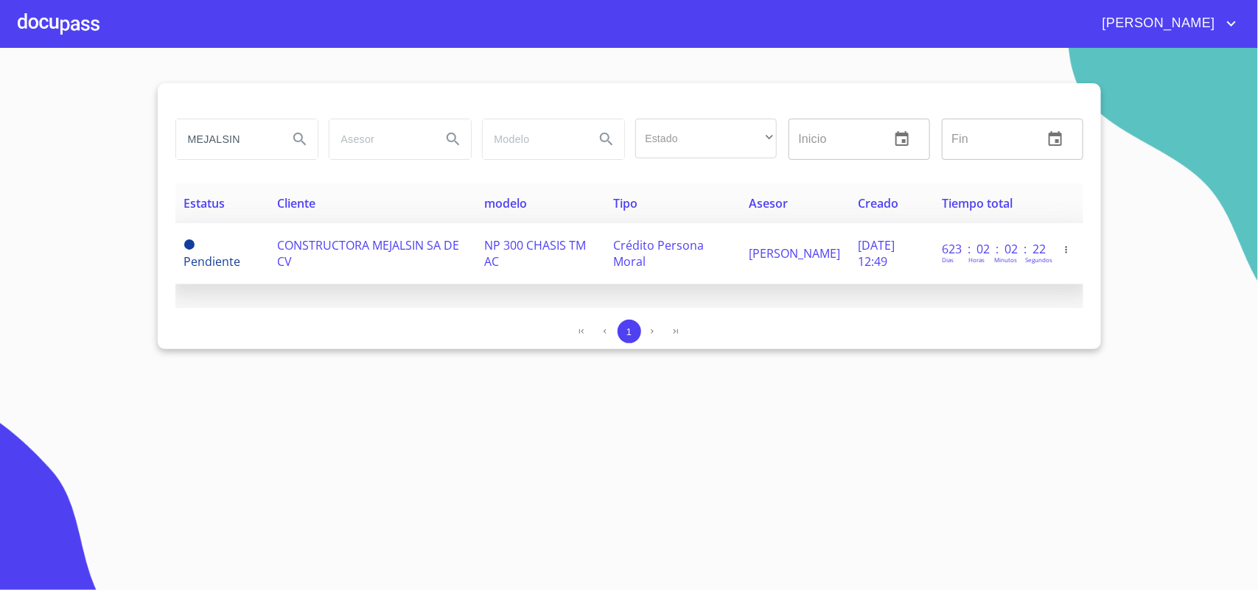
click at [301, 259] on td "CONSTRUCTORA MEJALSIN SA DE CV" at bounding box center [372, 253] width 206 height 61
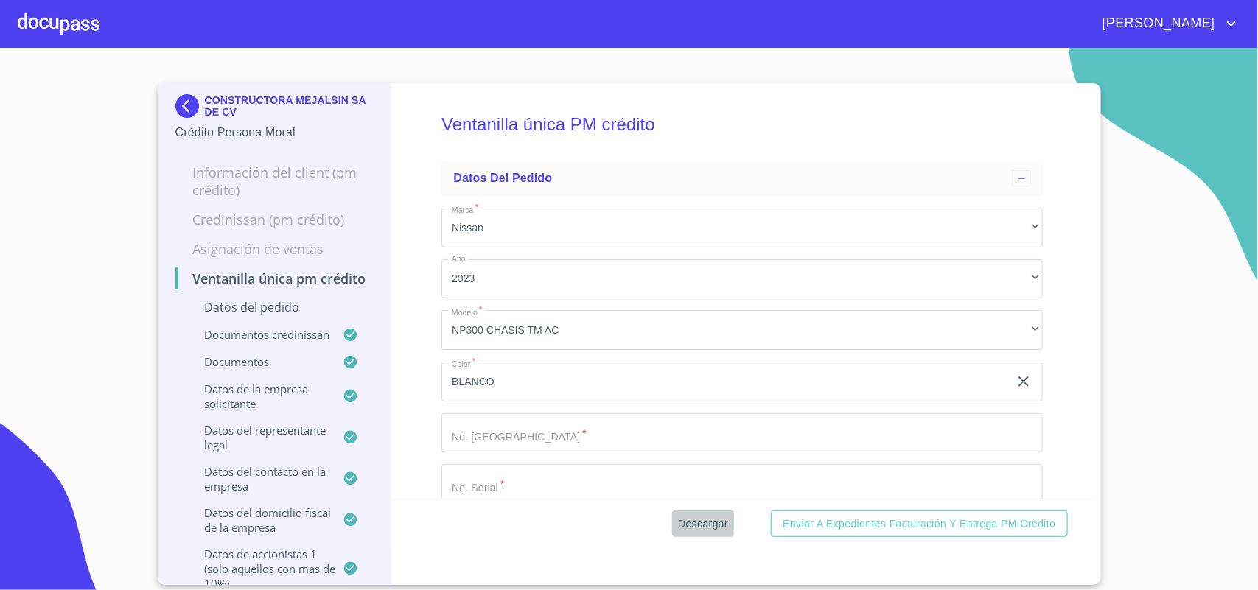
click at [702, 525] on span "Descargar" at bounding box center [703, 524] width 50 height 18
click at [186, 101] on img at bounding box center [189, 106] width 29 height 24
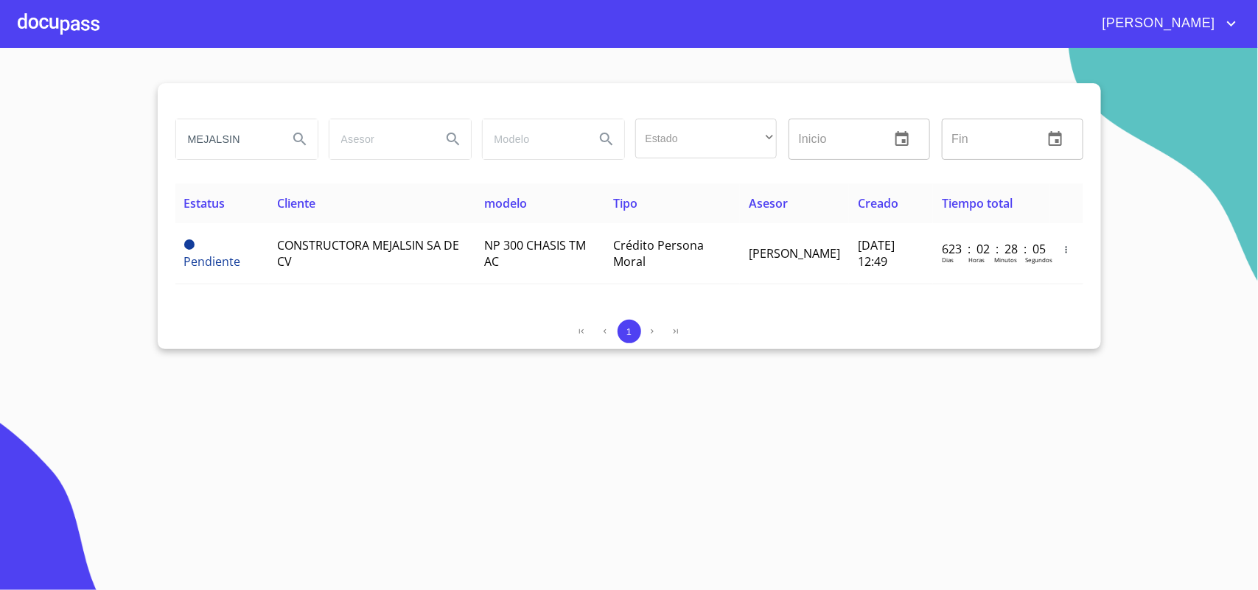
drag, startPoint x: 222, startPoint y: 136, endPoint x: 0, endPoint y: 111, distance: 223.2
click at [0, 112] on section "MEJALSIN Estado ​ ​ Inicio ​ Fin ​ Estatus Cliente modelo Tipo Asesor Creado Ti…" at bounding box center [629, 319] width 1258 height 542
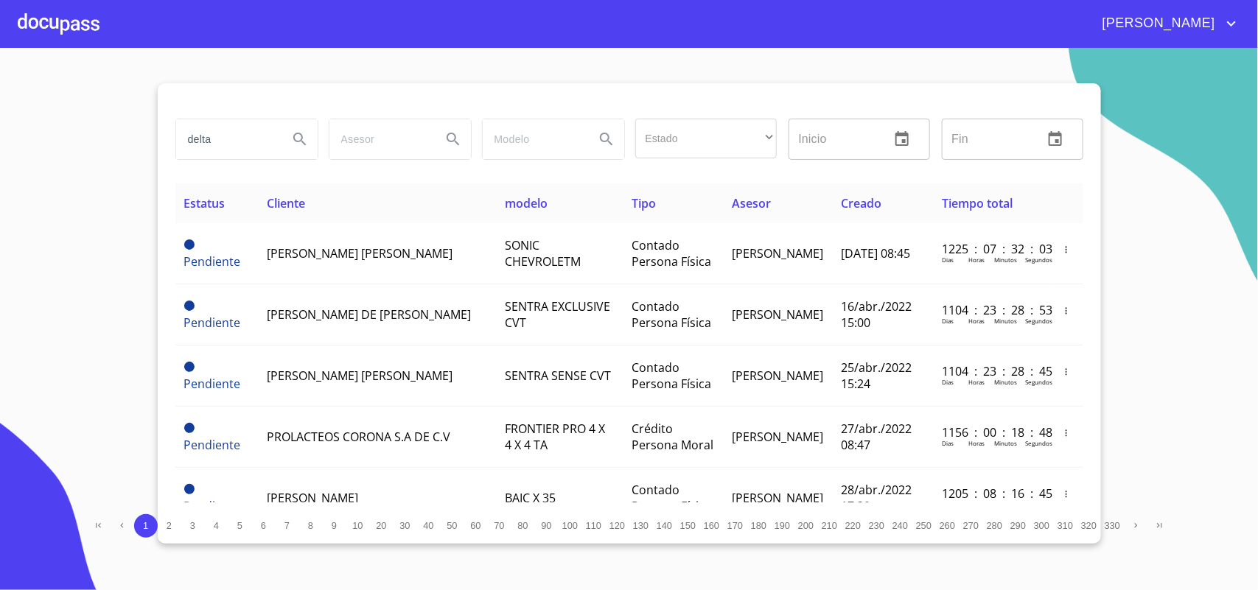
type input "delta"
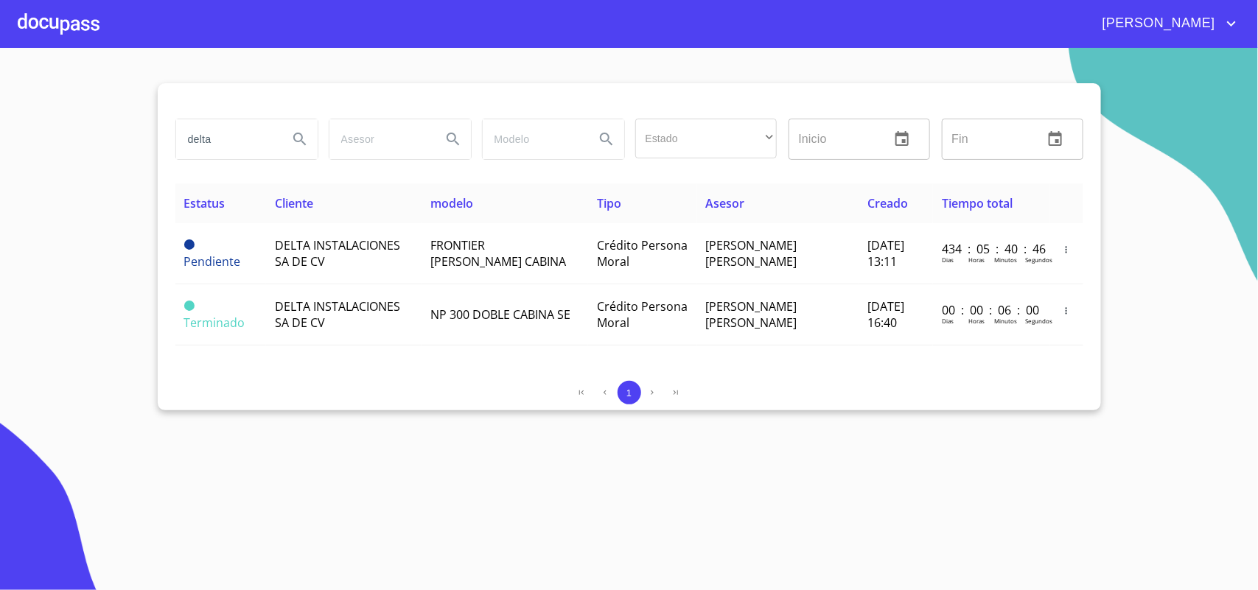
drag, startPoint x: 236, startPoint y: 141, endPoint x: 127, endPoint y: 146, distance: 109.2
click at [127, 146] on section "delta Estado ​ ​ Inicio ​ Fin ​ Estatus Cliente modelo Tipo Asesor Creado Tiemp…" at bounding box center [629, 319] width 1258 height 542
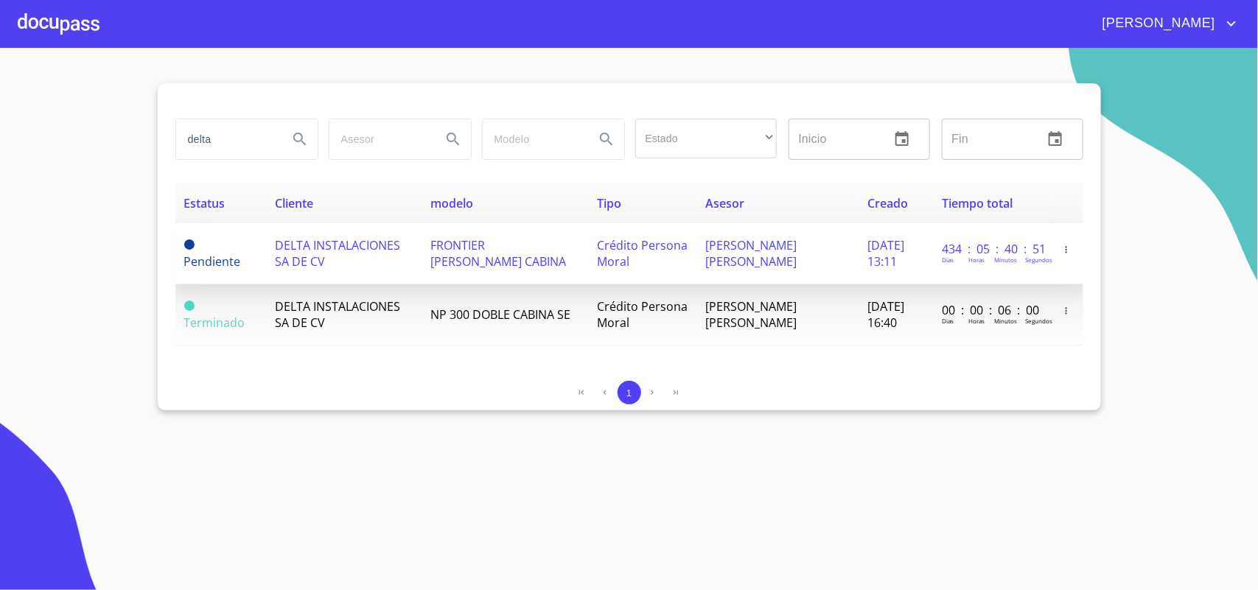
click at [345, 262] on td "DELTA INSTALACIONES SA DE CV" at bounding box center [344, 253] width 156 height 61
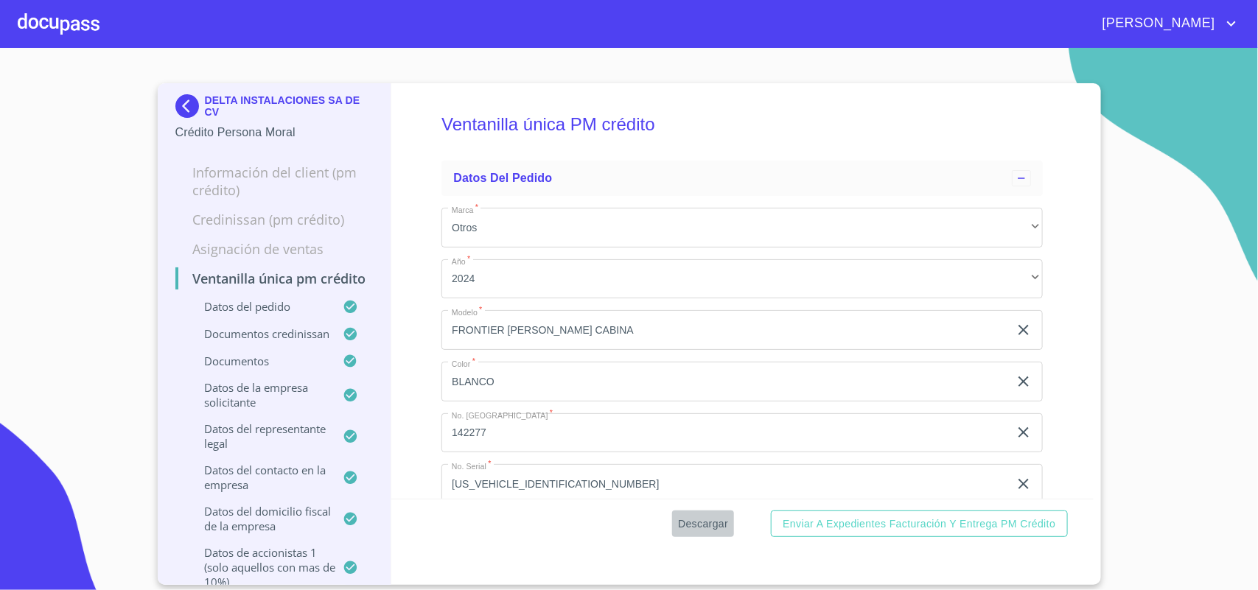
click at [702, 521] on span "Descargar" at bounding box center [703, 524] width 50 height 18
click at [189, 96] on img at bounding box center [189, 106] width 29 height 24
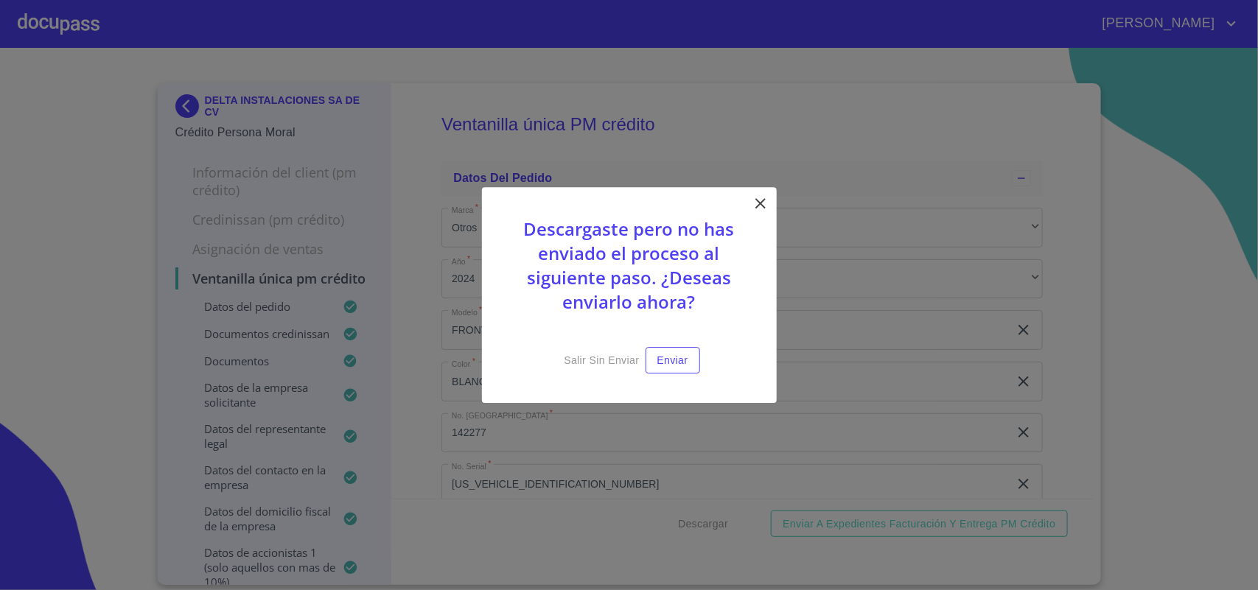
click at [761, 199] on icon at bounding box center [761, 204] width 18 height 18
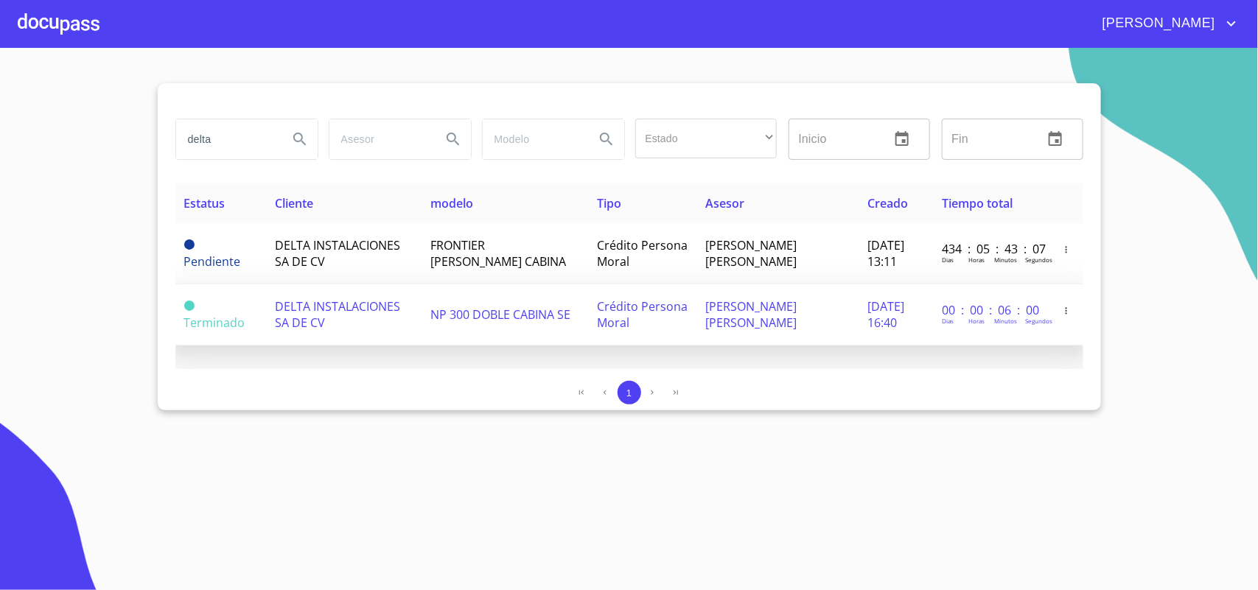
click at [299, 318] on span "DELTA INSTALACIONES SA DE CV" at bounding box center [337, 314] width 125 height 32
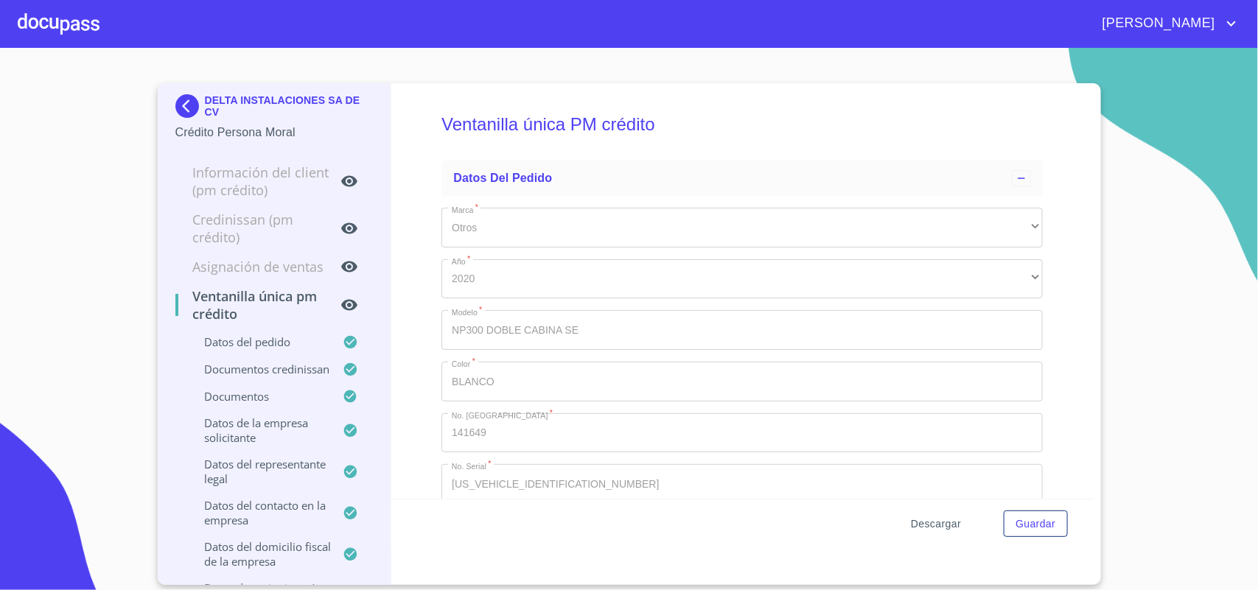
click at [927, 528] on span "Descargar" at bounding box center [936, 524] width 50 height 18
click at [184, 107] on img at bounding box center [189, 106] width 29 height 24
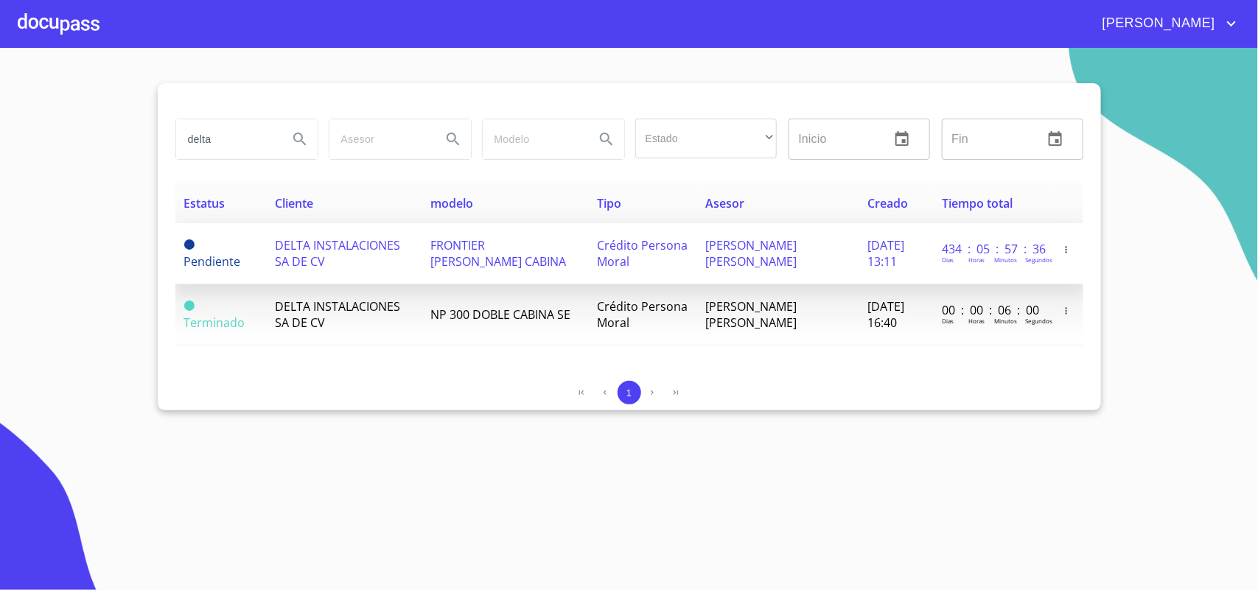
click at [325, 260] on td "DELTA INSTALACIONES SA DE CV" at bounding box center [344, 253] width 156 height 61
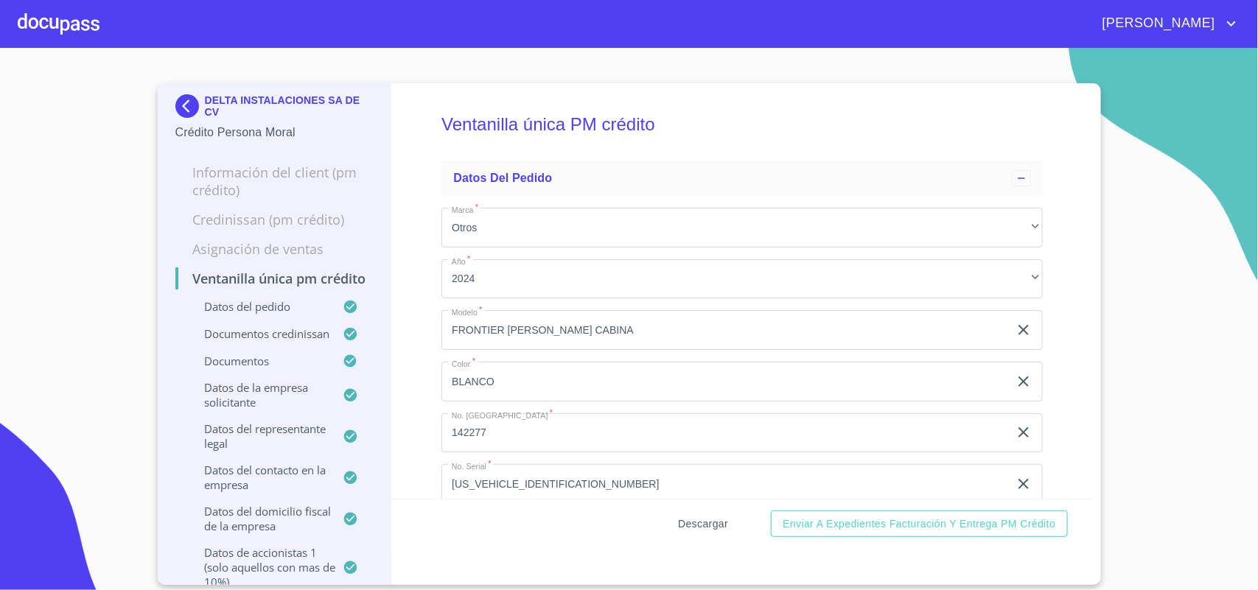
click at [705, 529] on span "Descargar" at bounding box center [703, 524] width 50 height 18
